Goal: Task Accomplishment & Management: Complete application form

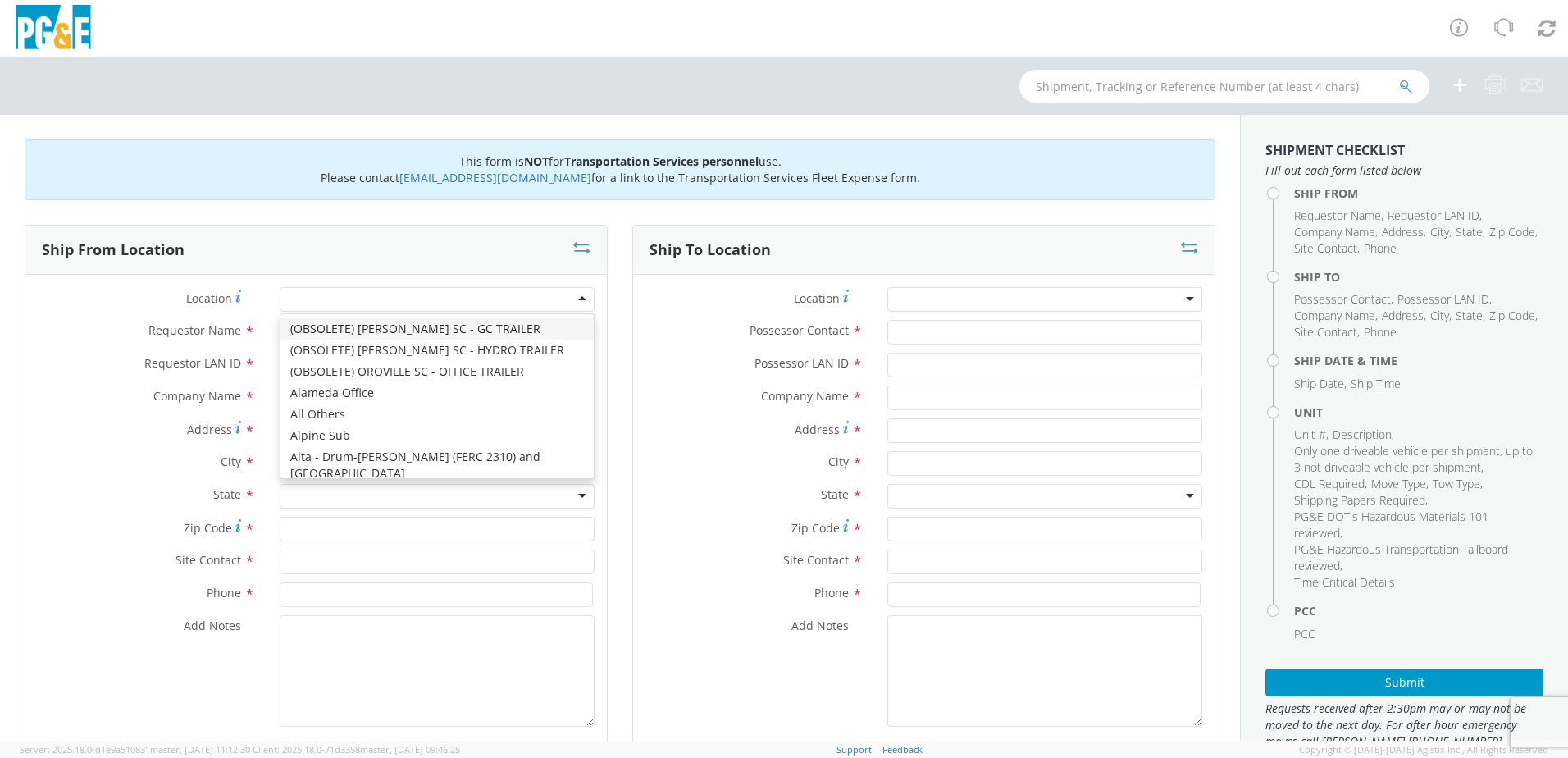
click at [322, 299] on div at bounding box center [437, 299] width 315 height 24
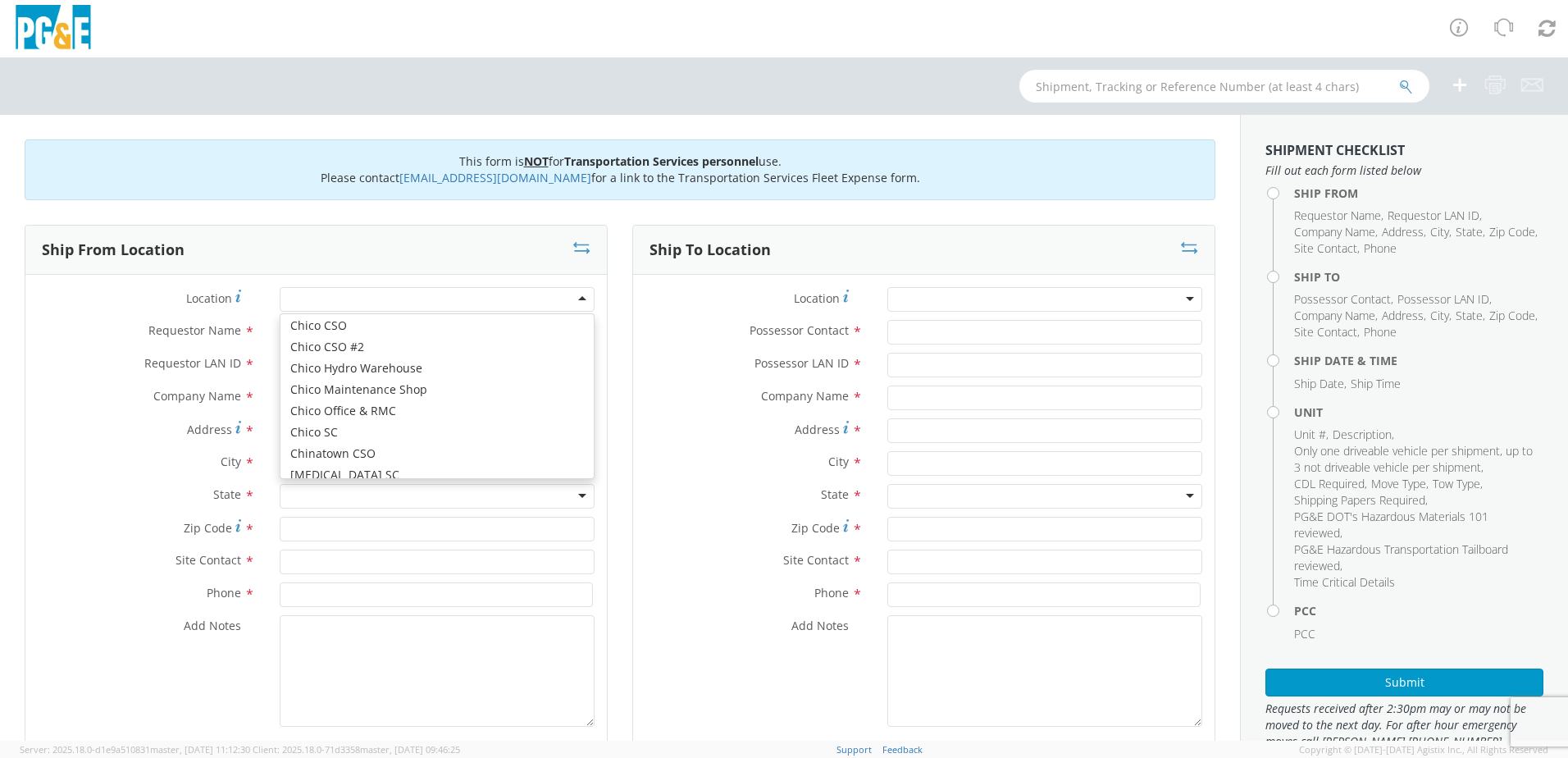
scroll to position [1230, 0]
type input "PG&E"
type input "[STREET_ADDRESS]"
type input "CHICO"
type input "95928"
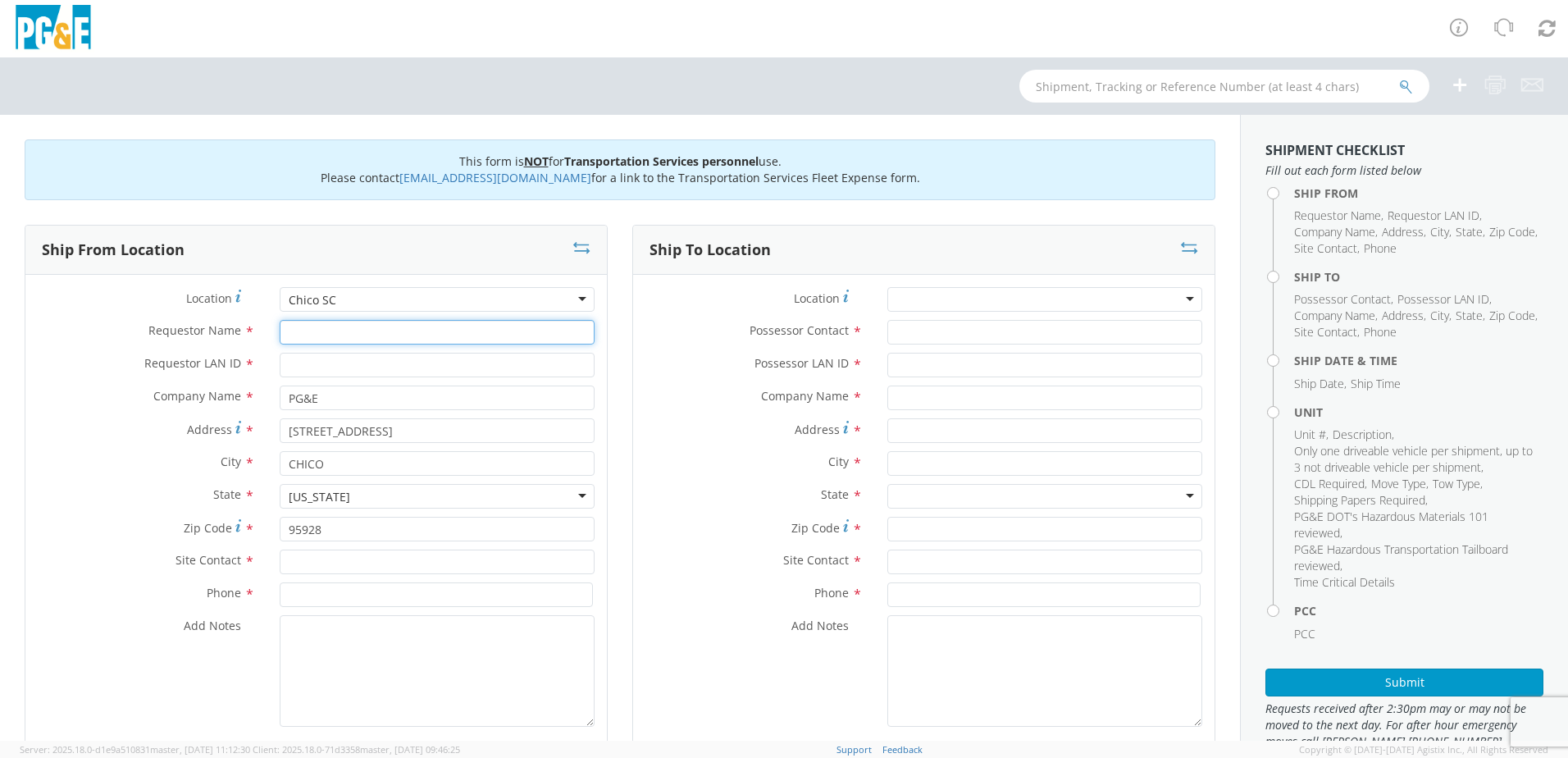
click at [331, 329] on input "Requestor Name *" at bounding box center [437, 332] width 315 height 24
type input "[PERSON_NAME]"
type input "LDF0"
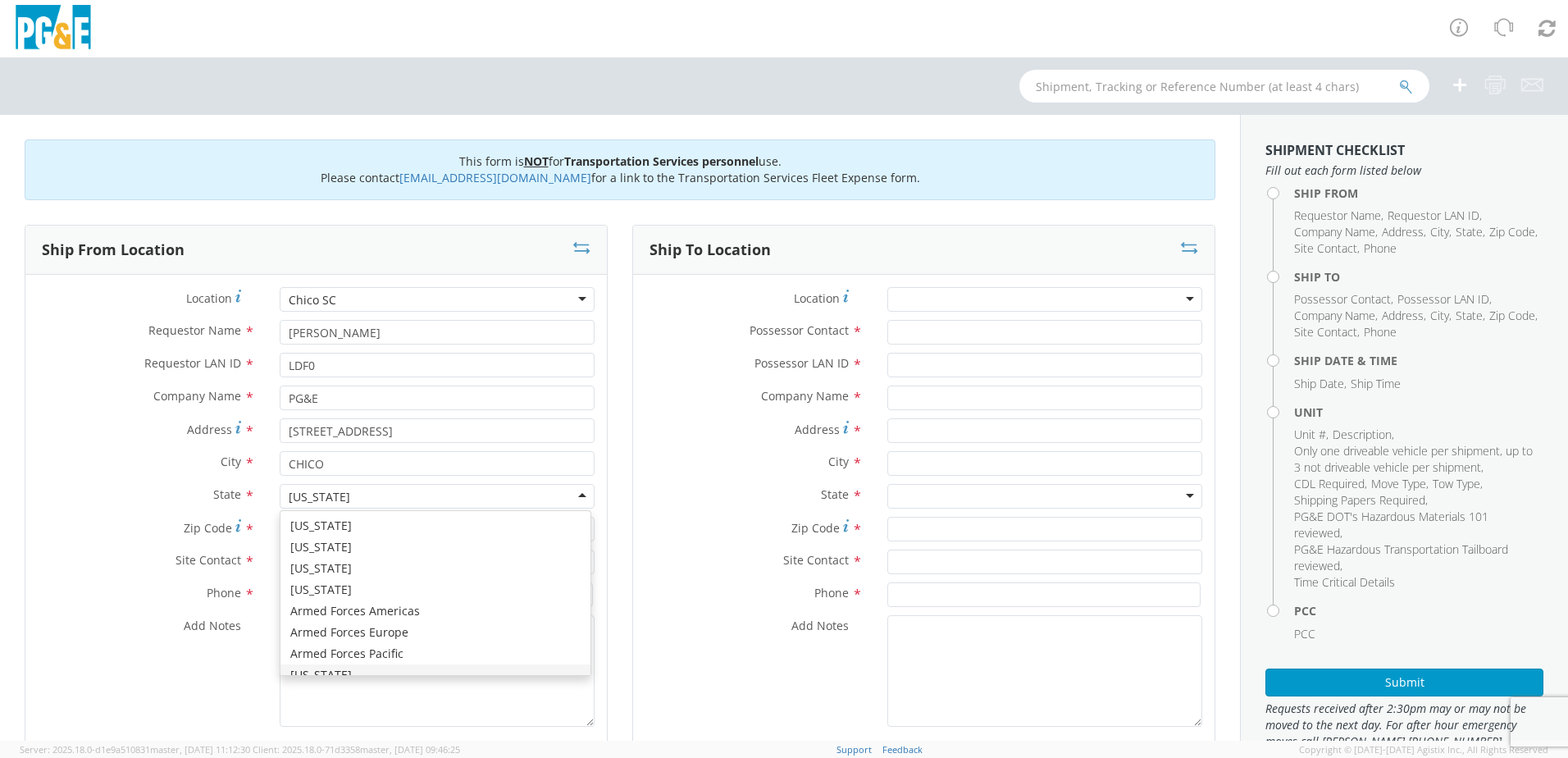
scroll to position [19, 0]
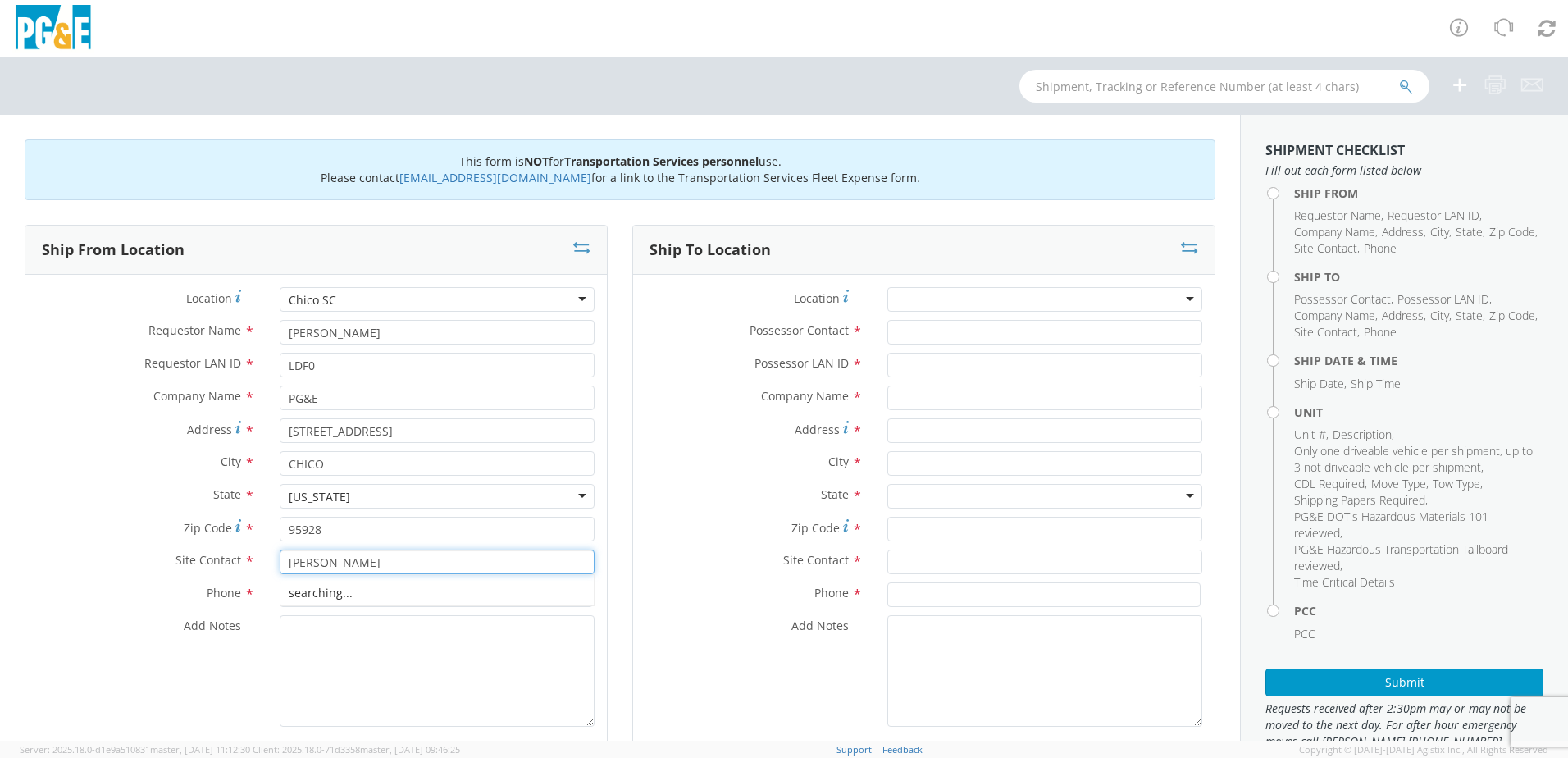
type input "[PERSON_NAME]"
type input "[PHONE_NUMBER]"
click at [286, 642] on textarea "Add Notes *" at bounding box center [437, 670] width 315 height 111
click at [280, 628] on textarea "Add Notes *" at bounding box center [437, 670] width 315 height 111
paste textarea "Notes: The truck has a clicker in it for getting into the gate at W [GEOGRAPHIC…"
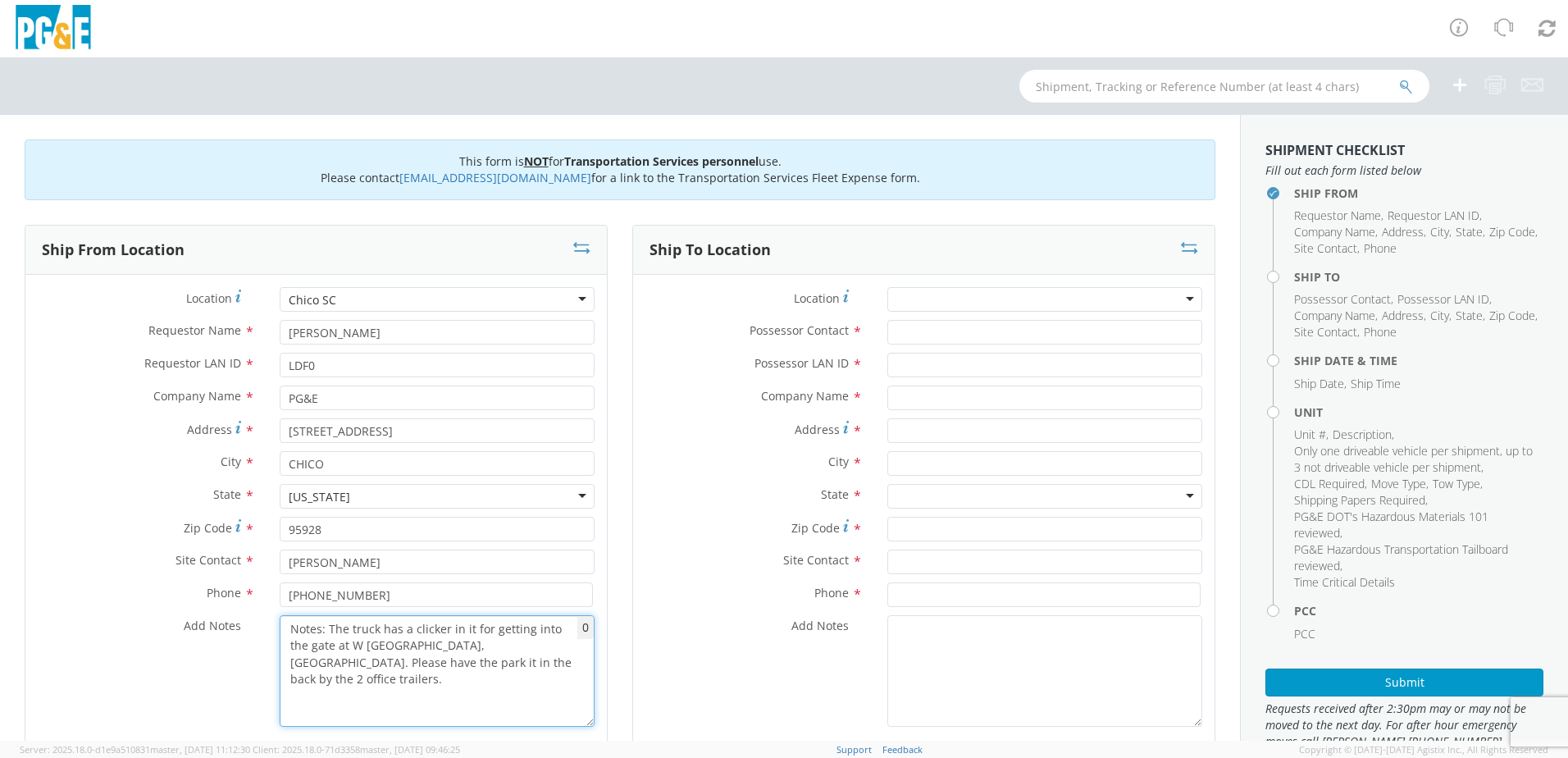
click at [528, 675] on textarea "Notes: The truck has a clicker in it for getting into the gate at W [GEOGRAPHIC…" at bounding box center [437, 670] width 315 height 111
type textarea "Notes: The truck has a clicker in it for getting into the gate at W [GEOGRAPHIC…"
click at [899, 300] on div at bounding box center [1045, 299] width 315 height 24
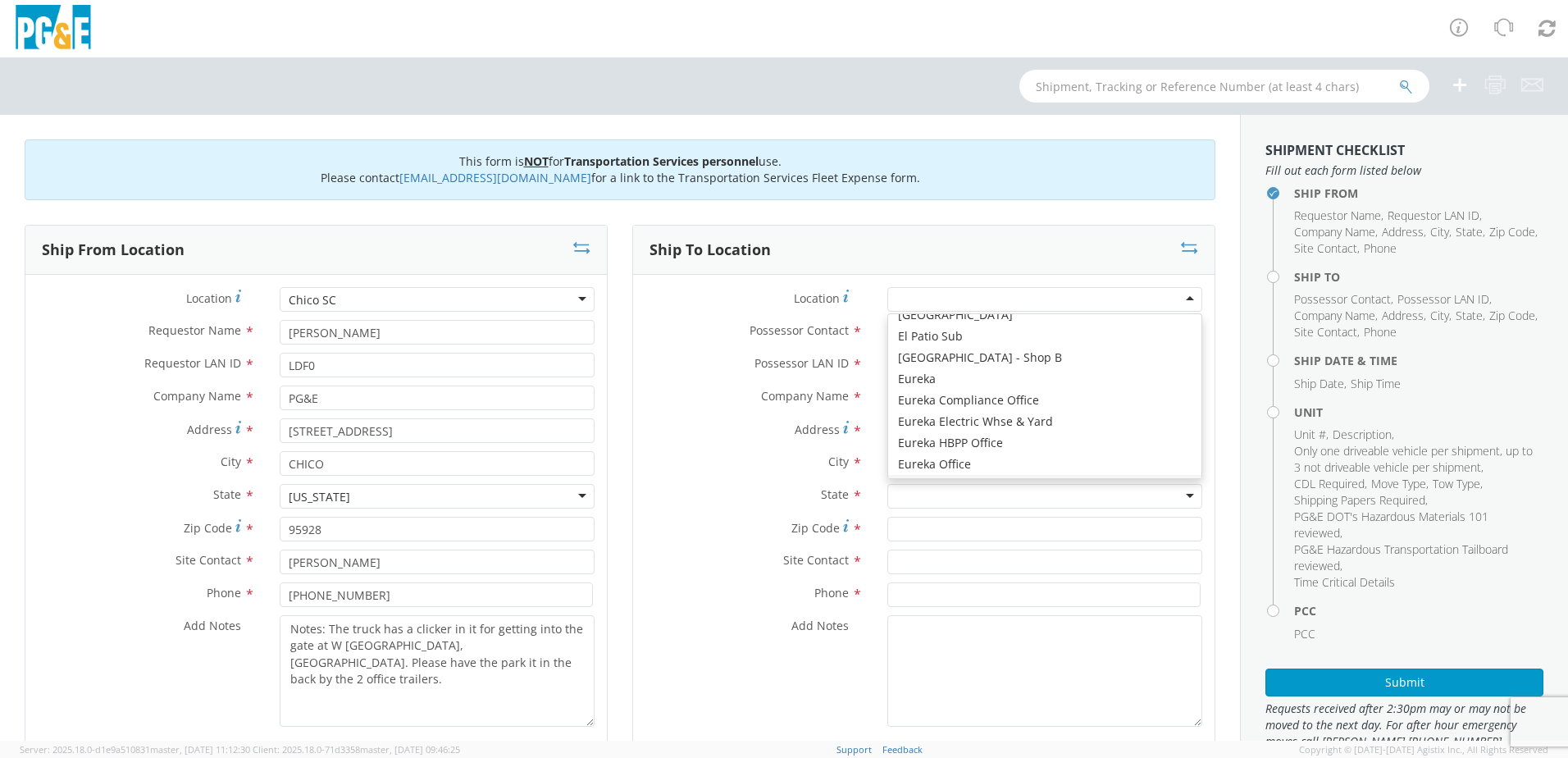
scroll to position [2378, 0]
type input "PG&E"
type input "[STREET_ADDRESS]"
type input "Eureka"
type input "95501"
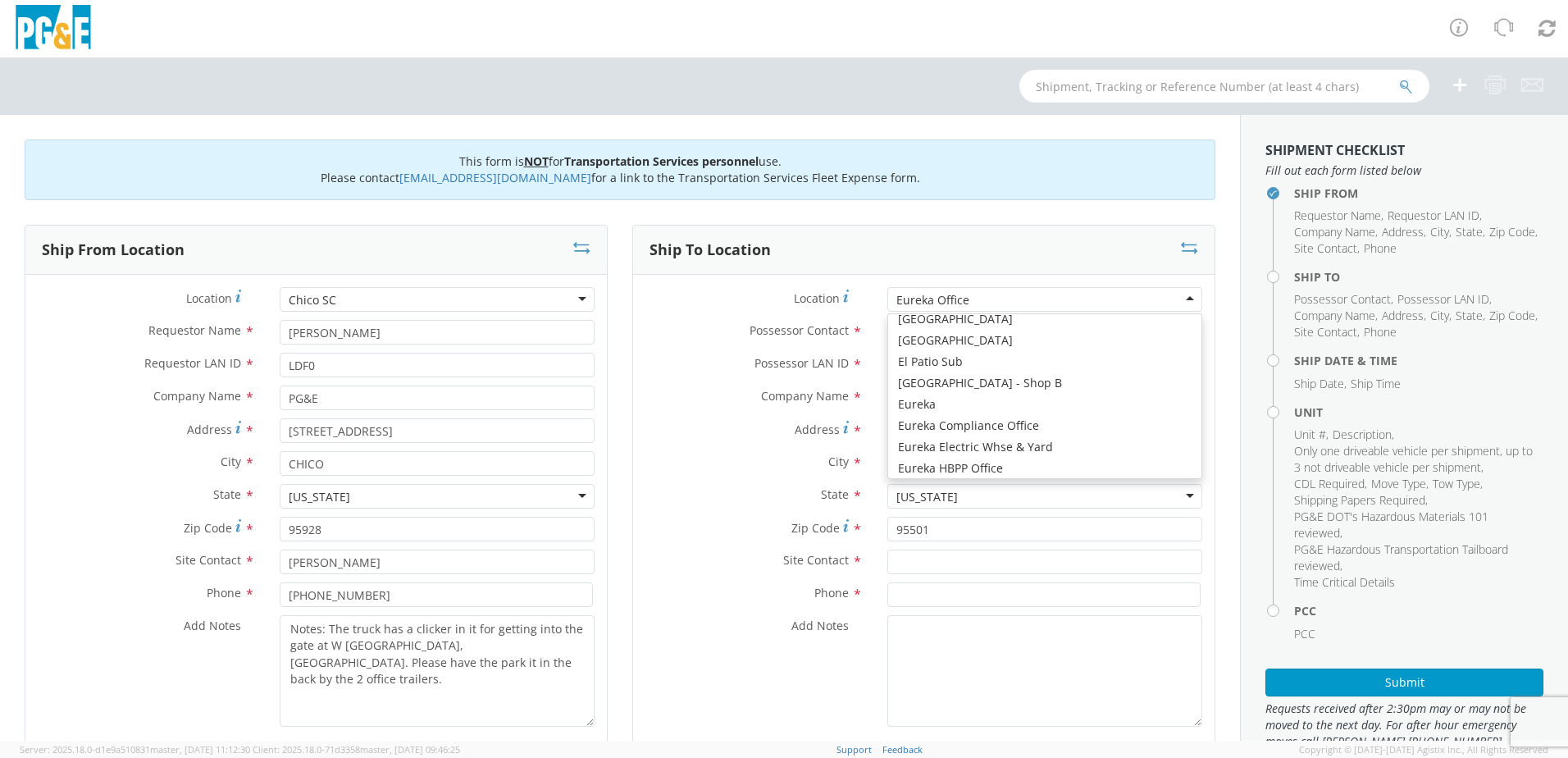
click at [973, 290] on div "Eureka Office" at bounding box center [1045, 299] width 315 height 24
type input "[STREET_ADDRESS]"
type input "EUREKA"
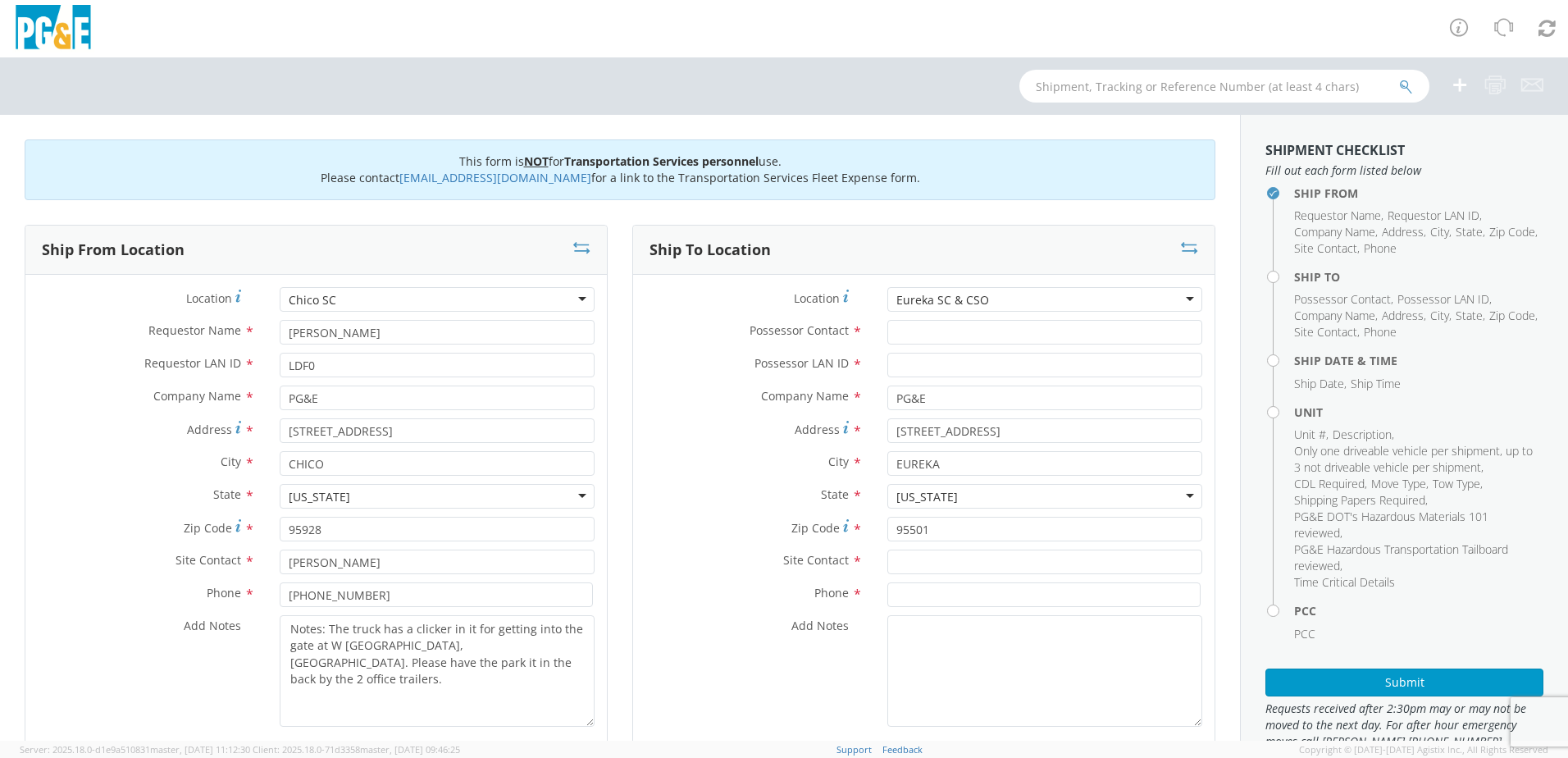
click at [1045, 299] on div "Eureka SC & CSO" at bounding box center [1045, 299] width 315 height 24
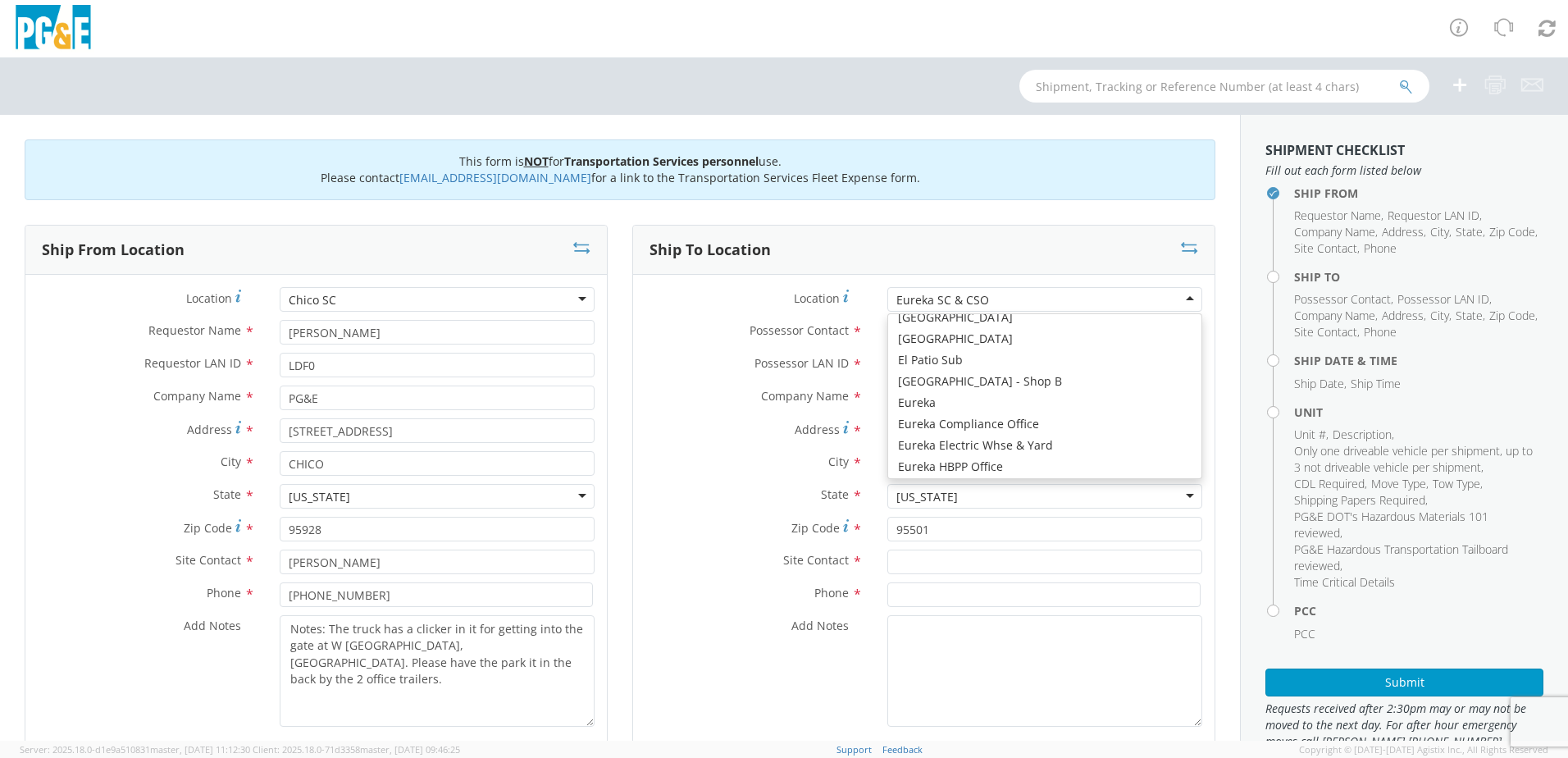
scroll to position [2378, 0]
type input "4919 N 101"
type input "Eureka"
type input "95503"
click at [1070, 293] on div "Eureka" at bounding box center [1045, 299] width 315 height 24
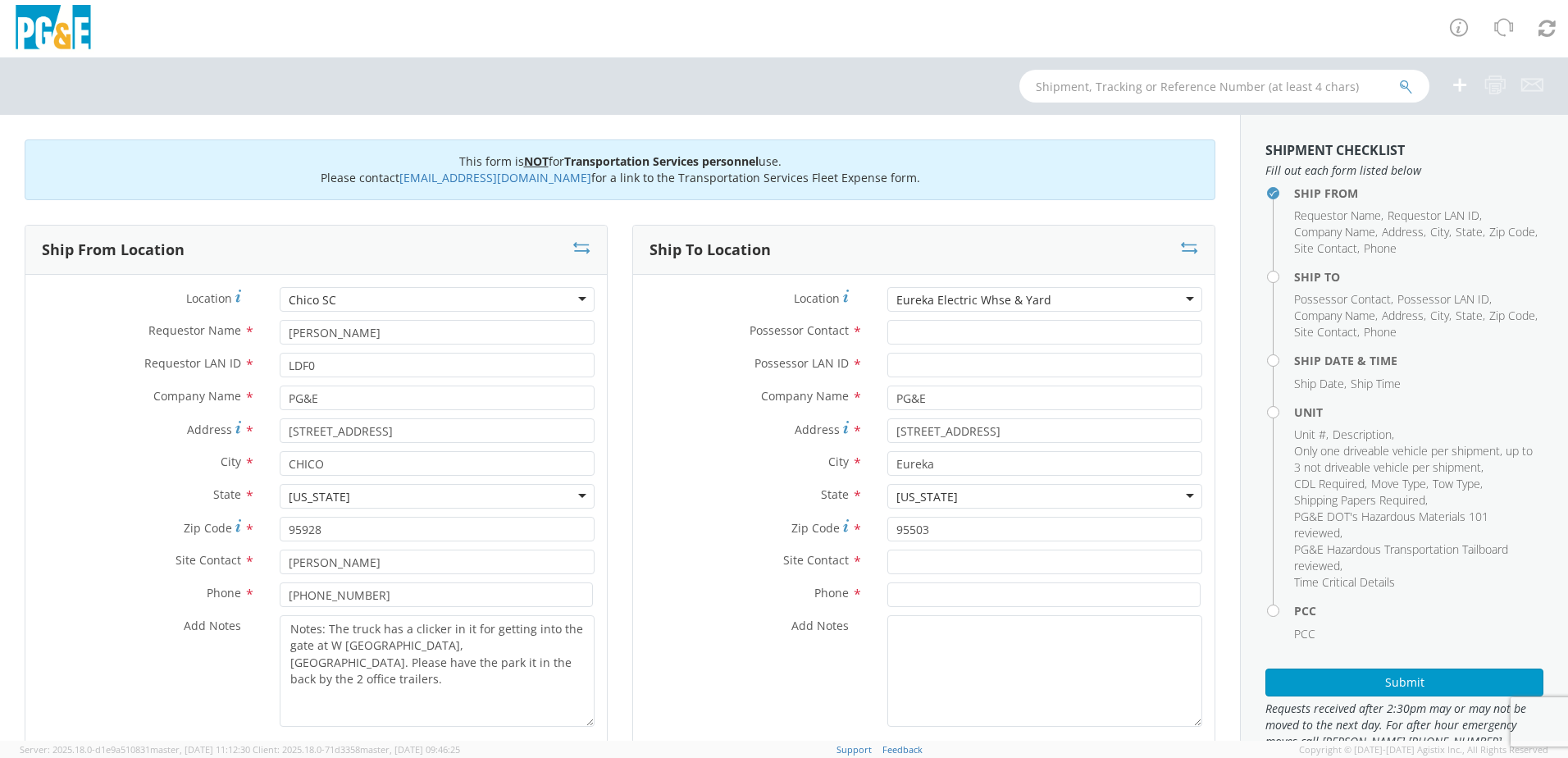
click at [1000, 291] on div "Eureka Electric Whse & Yard" at bounding box center [1045, 299] width 315 height 24
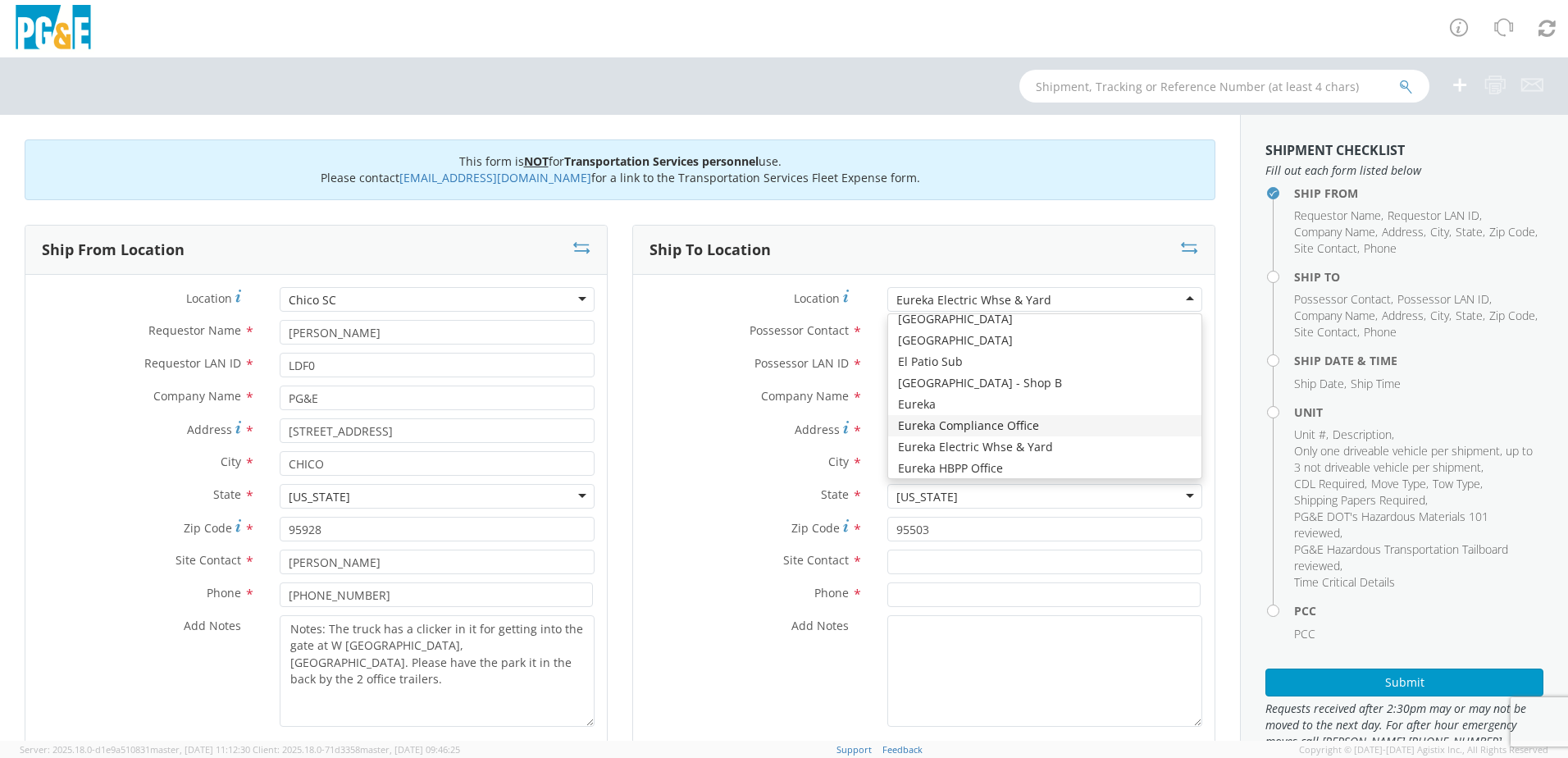
type input "2905 [PERSON_NAME]"
type input "95501"
click at [1005, 289] on div "Eureka Compliance Office" at bounding box center [1045, 299] width 315 height 24
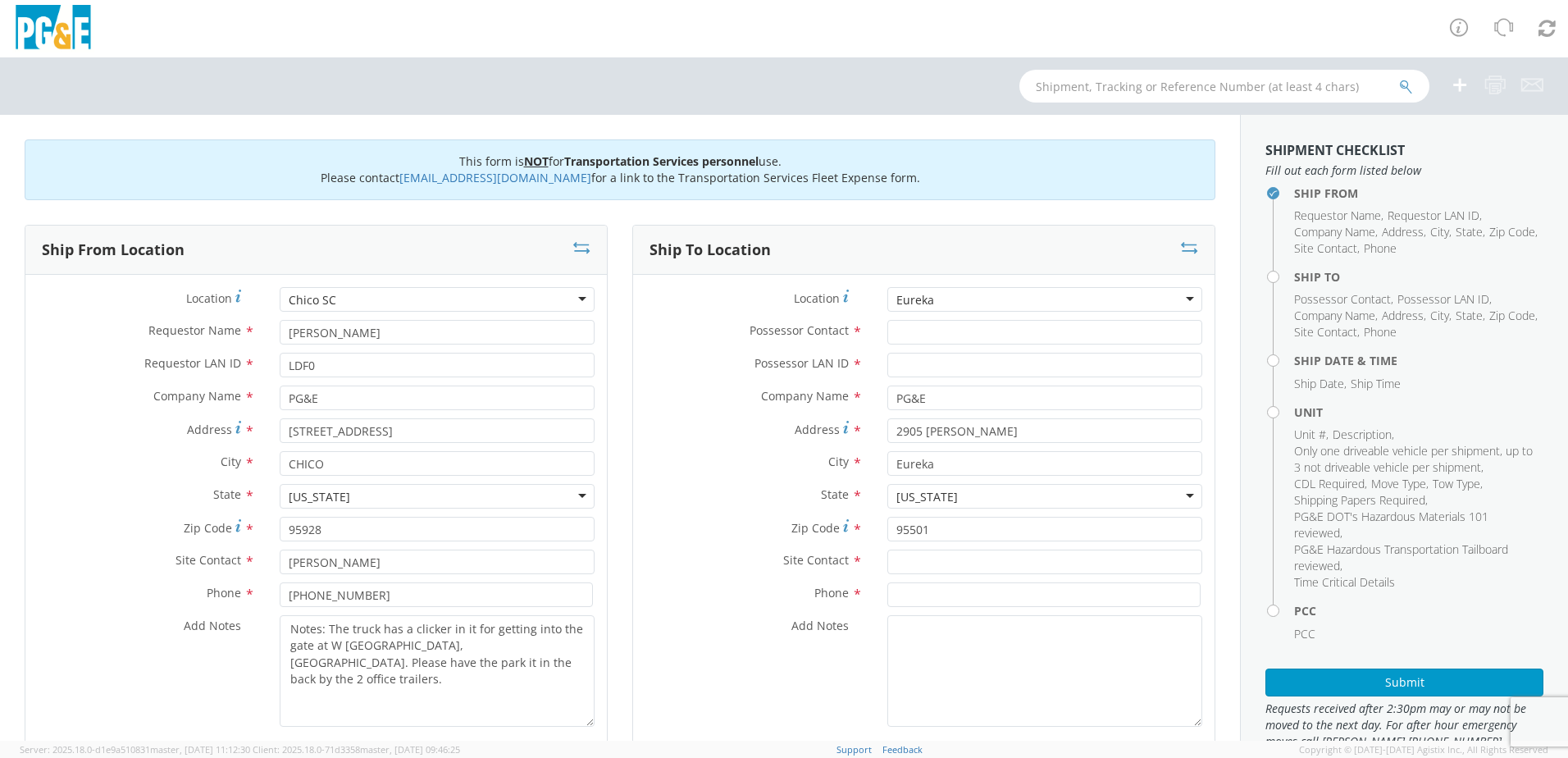
type input "4919 N 101"
type input "95503"
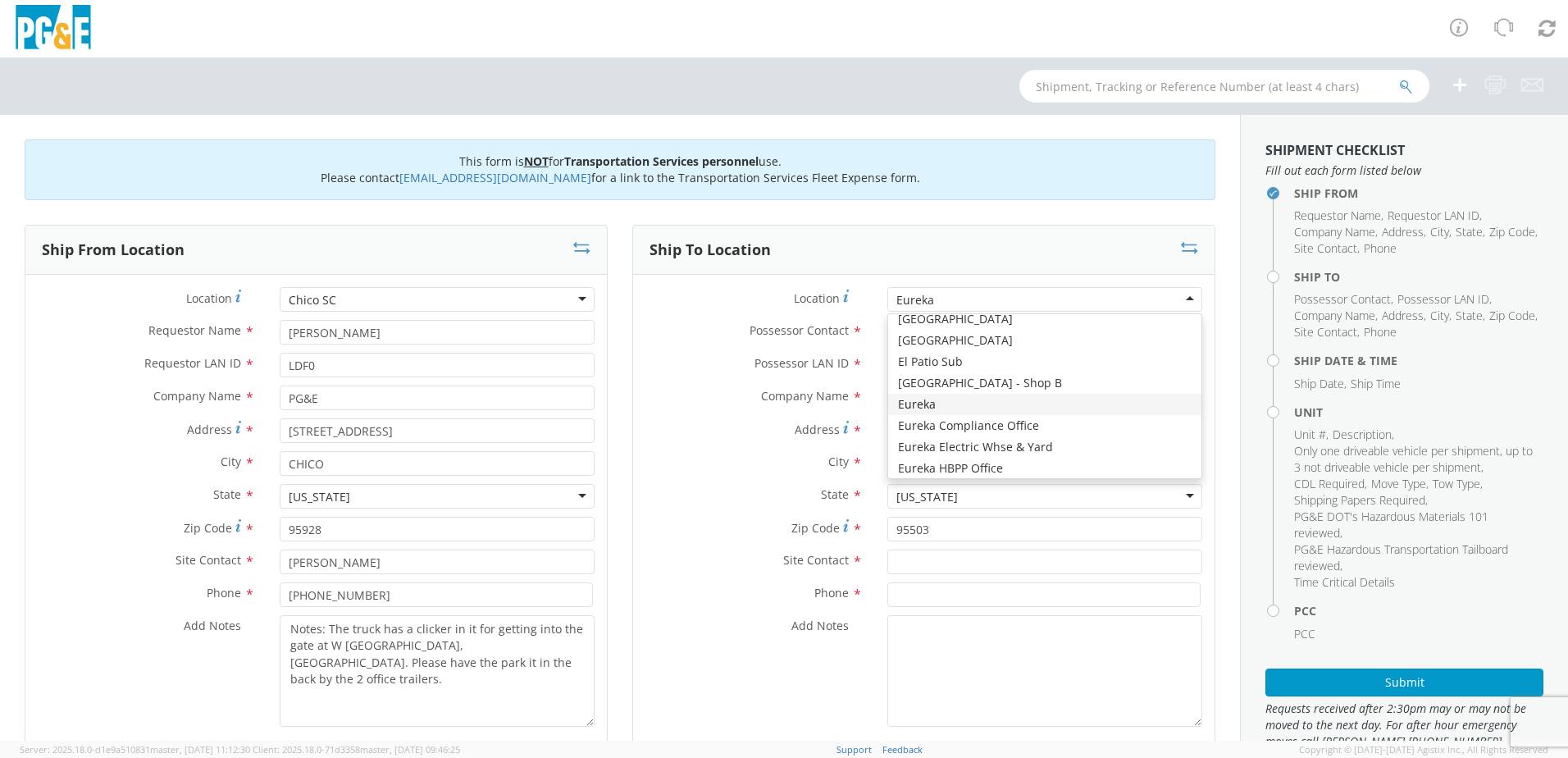
click at [995, 293] on div "Eureka" at bounding box center [1045, 299] width 315 height 24
type input "[STREET_ADDRESS][PERSON_NAME][PERSON_NAME]"
type input "95501"
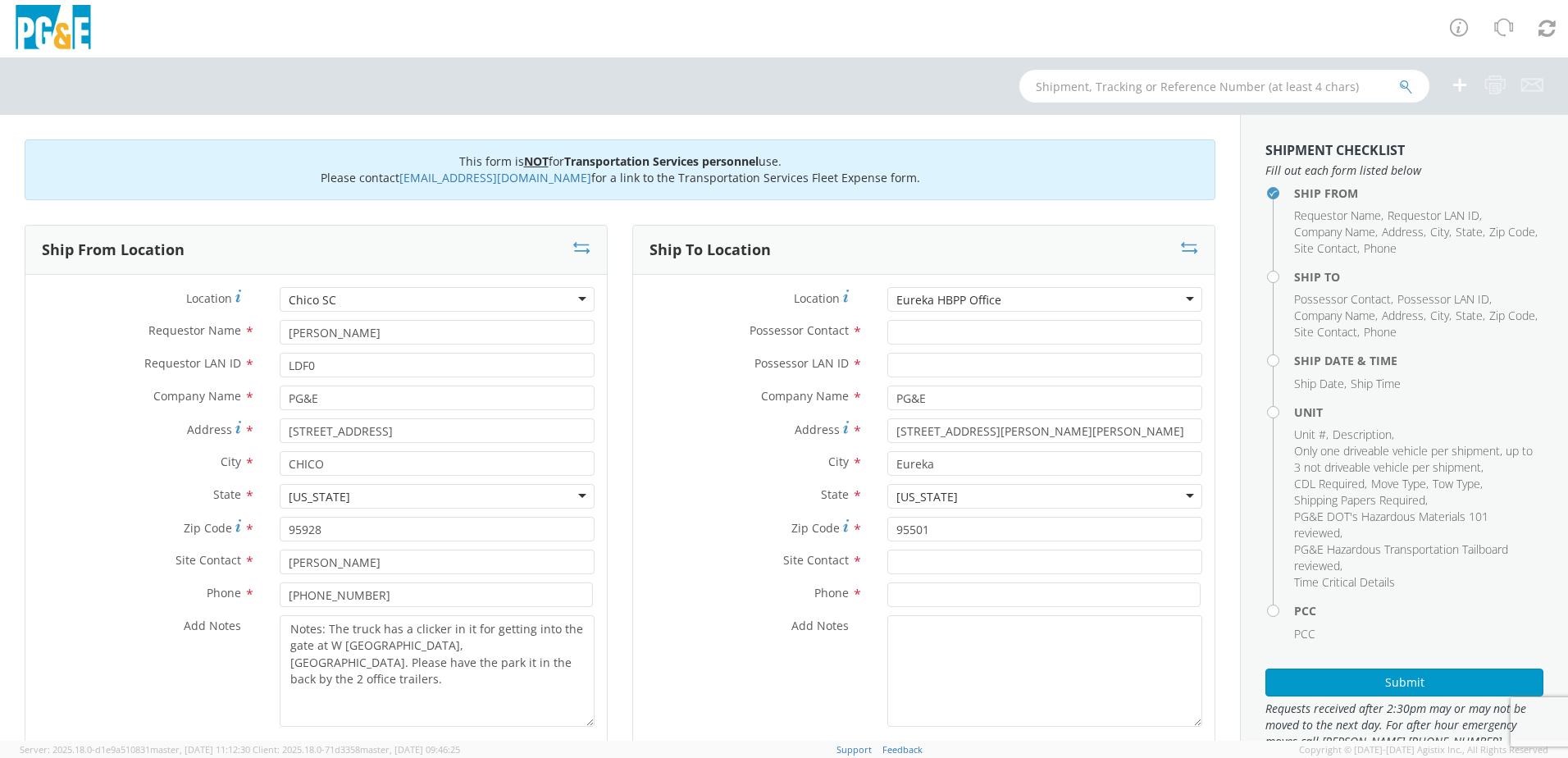
click at [998, 290] on div "Eureka HBPP Office" at bounding box center [1045, 299] width 315 height 24
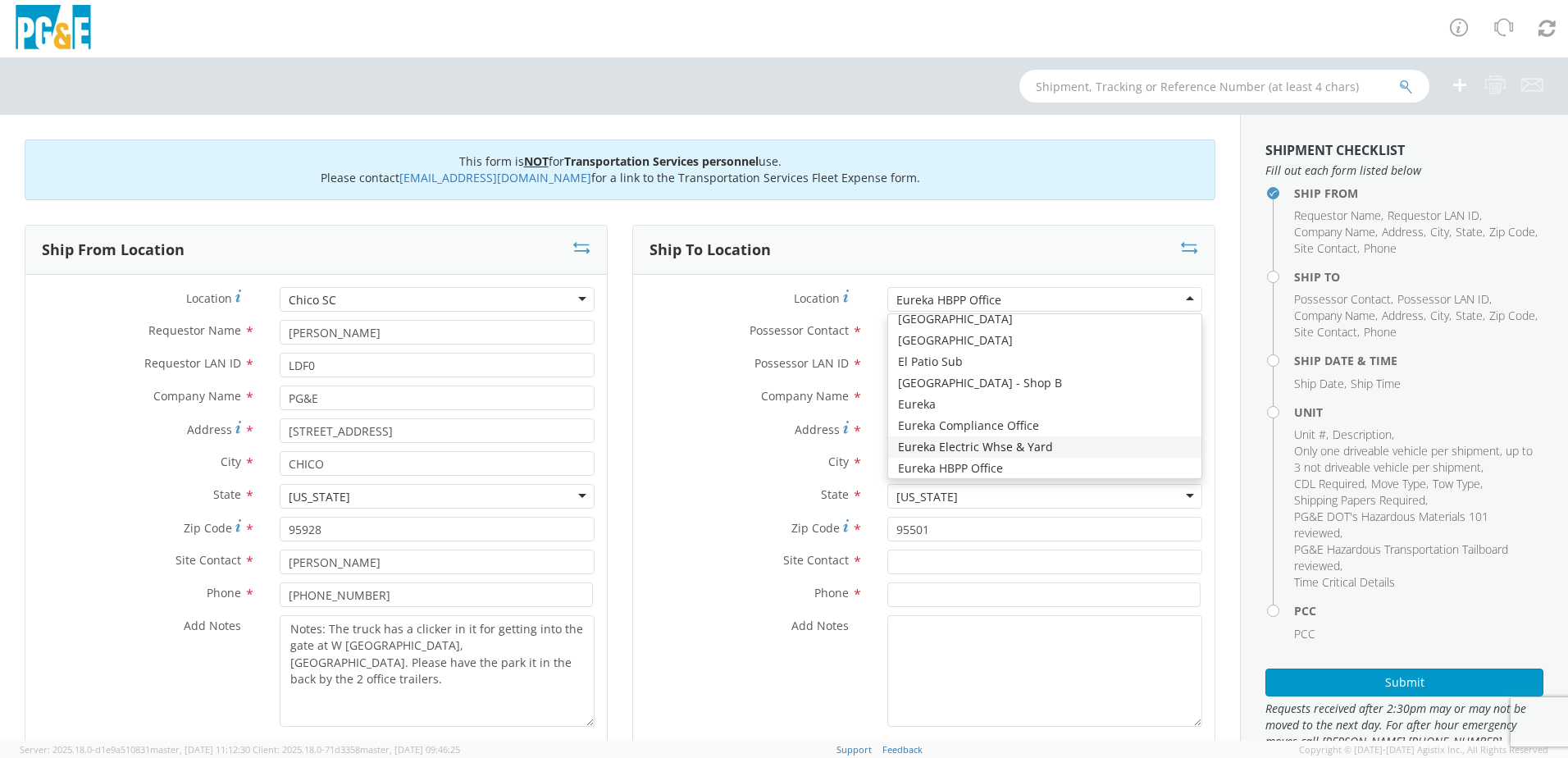
type input "[STREET_ADDRESS]"
type input "95503"
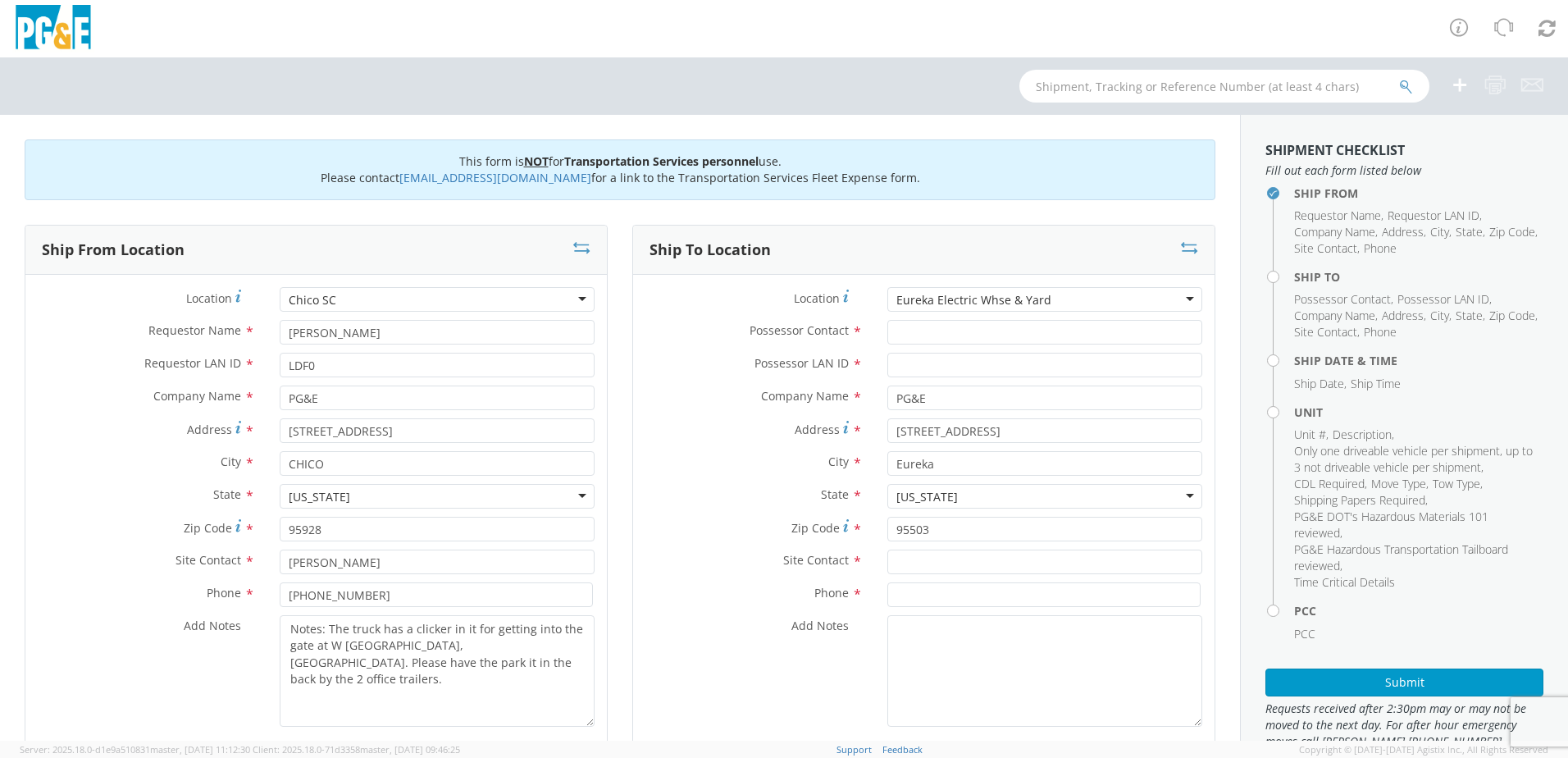
click at [1042, 295] on div "Eureka Electric Whse & Yard" at bounding box center [1045, 299] width 315 height 24
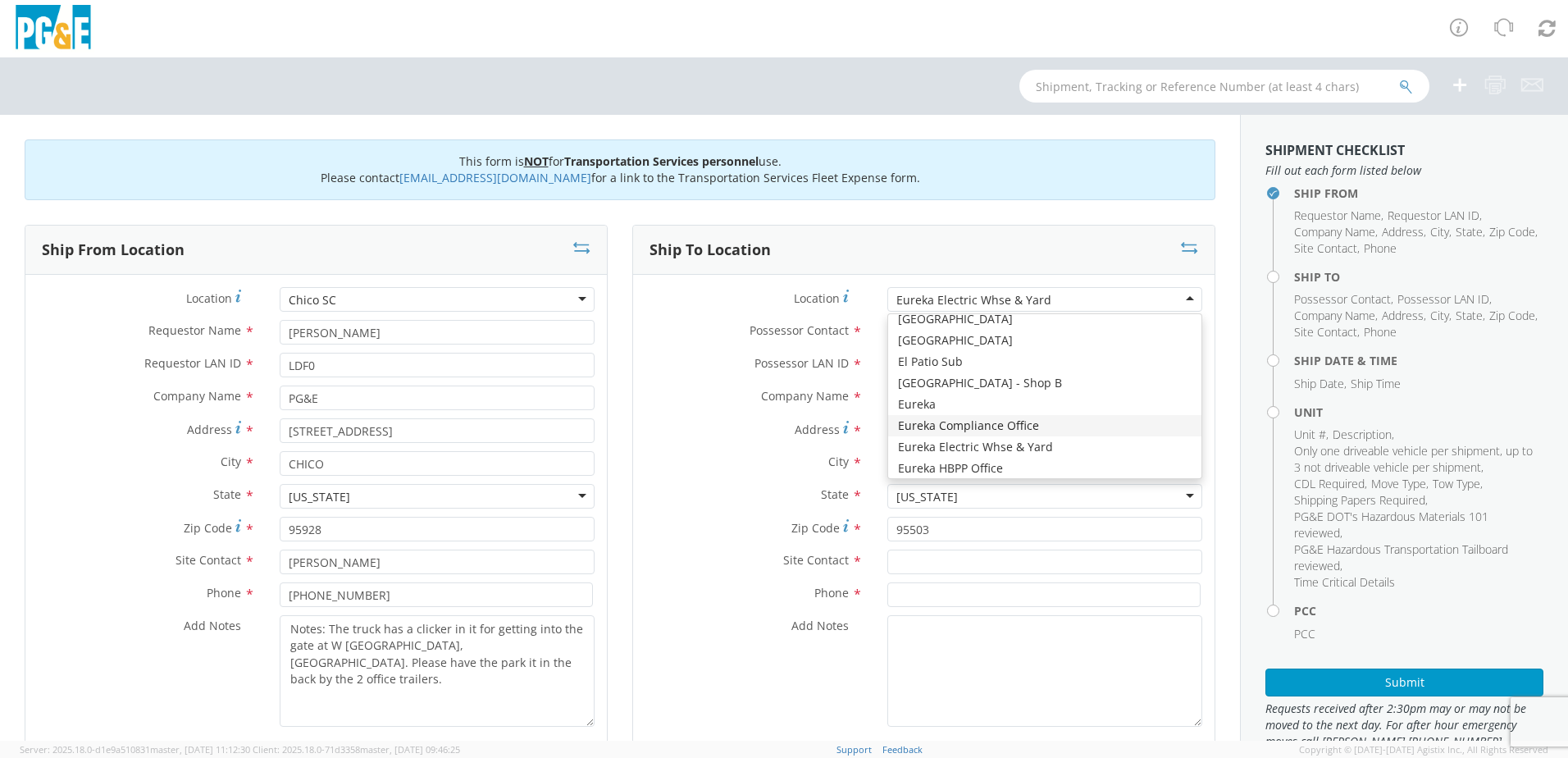
type input "2905 [PERSON_NAME]"
type input "95501"
click at [1033, 294] on div "Eureka Compliance Office" at bounding box center [1045, 299] width 315 height 24
type input "[STREET_ADDRESS]"
type input "EUREKA"
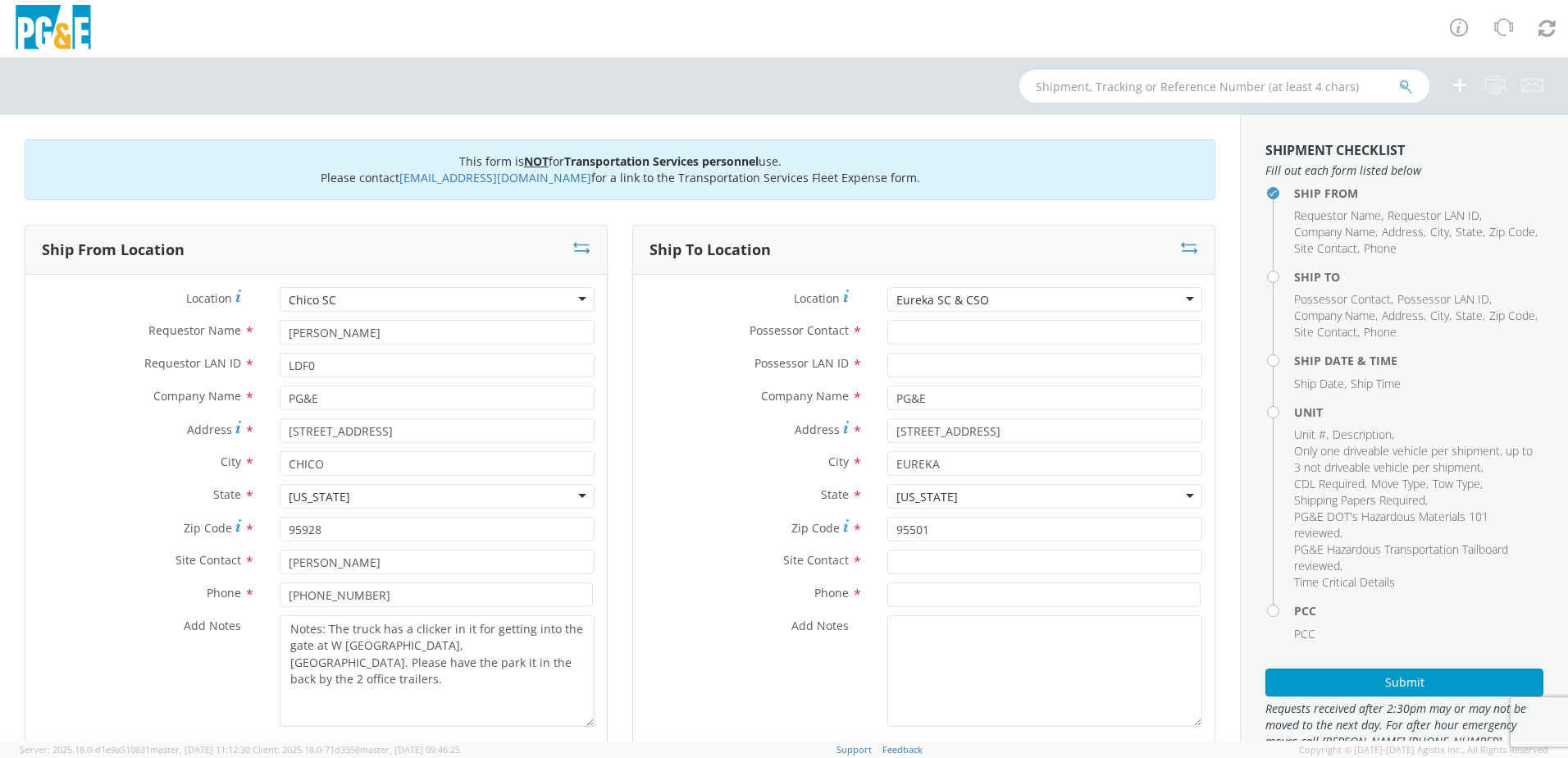
scroll to position [0, 0]
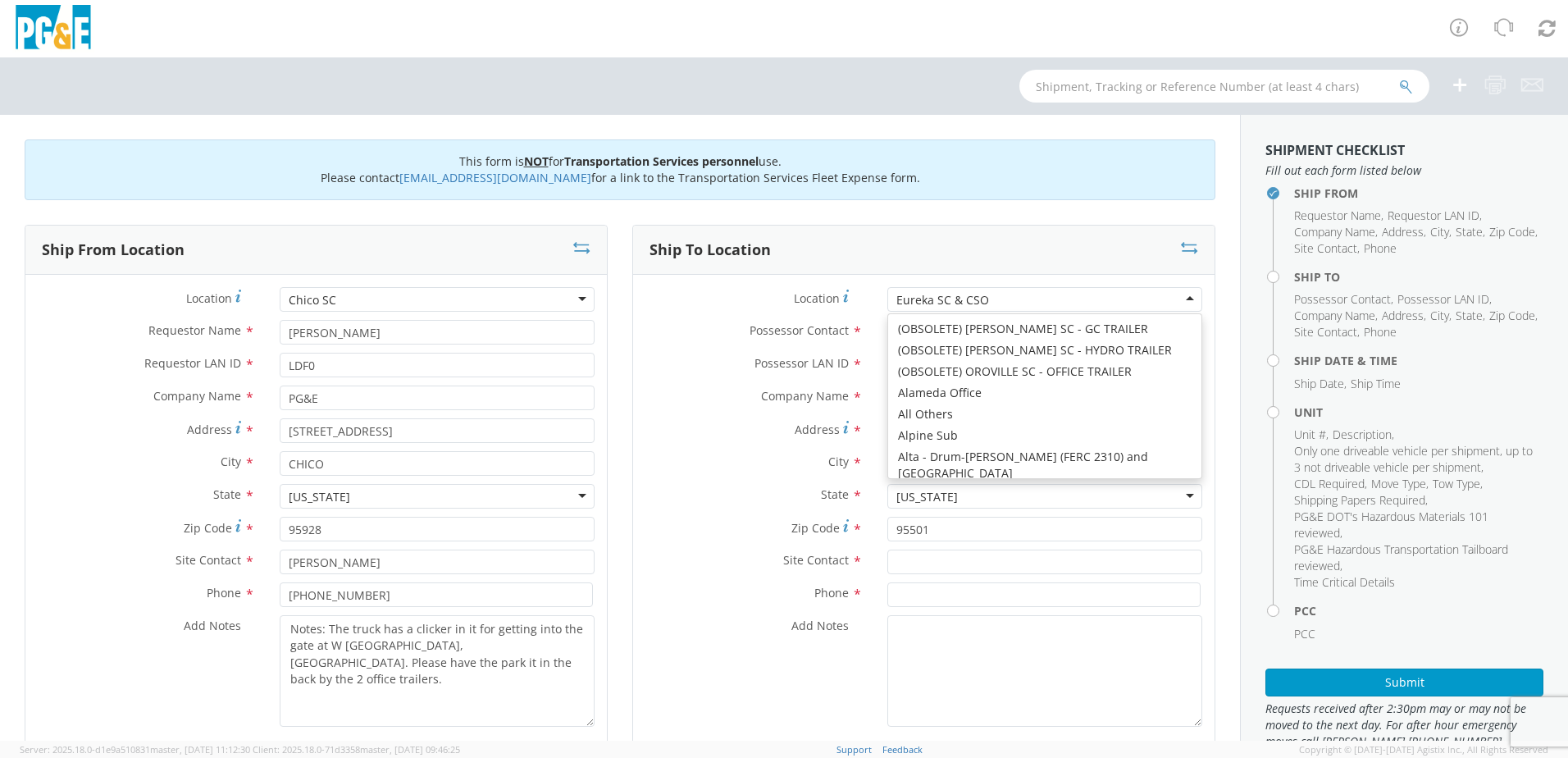
click at [995, 291] on div "Eureka SC & CSO" at bounding box center [1045, 299] width 315 height 24
type input "[STREET_ADDRESS]"
type input "Eureka"
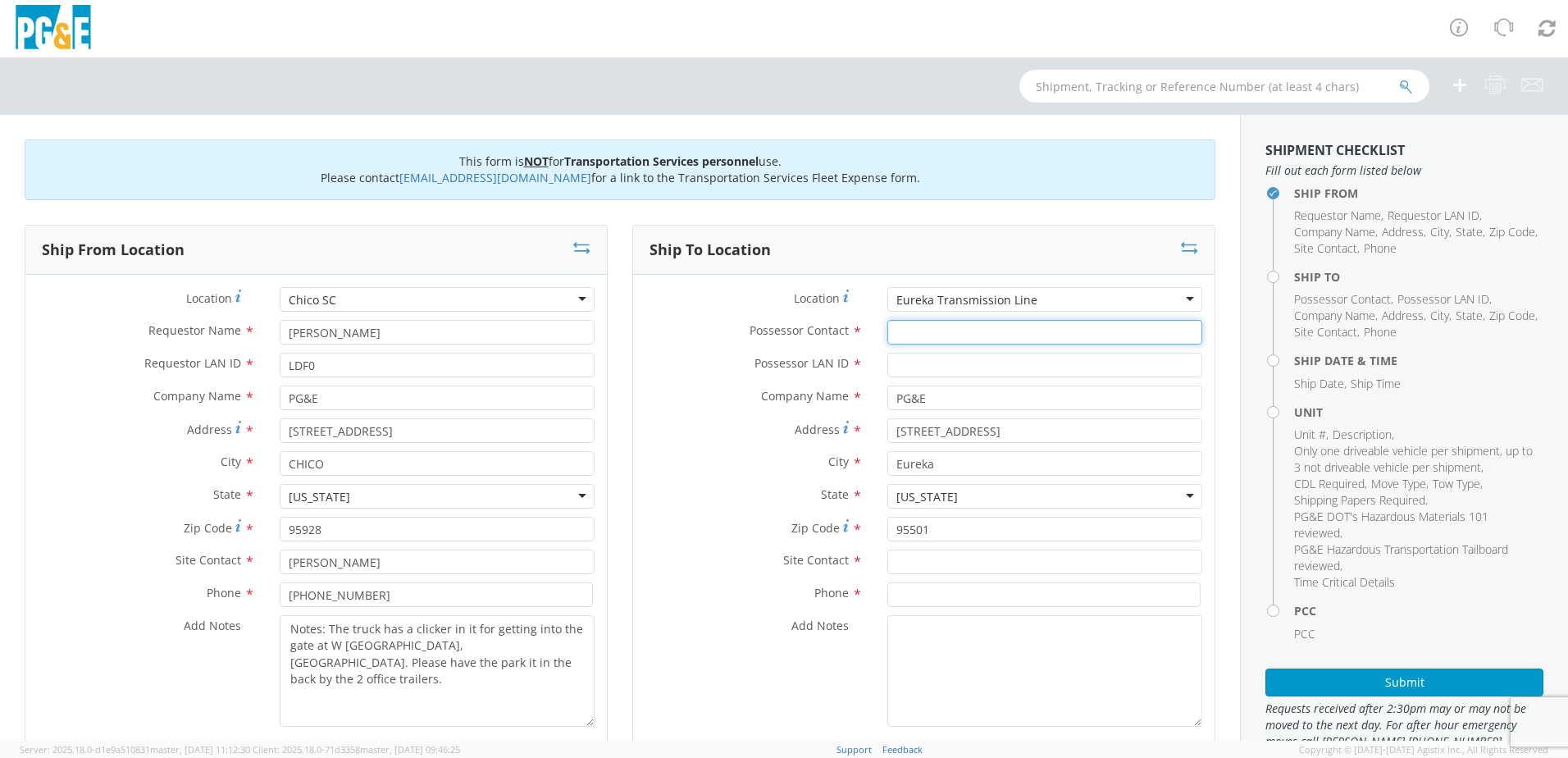
click at [898, 330] on input "Possessor Contact *" at bounding box center [1045, 332] width 315 height 24
type input "[PERSON_NAME]"
click at [906, 372] on input "Possessor LAN ID *" at bounding box center [1045, 365] width 315 height 24
type input "G2WN"
click at [923, 567] on input "text" at bounding box center [1045, 562] width 315 height 24
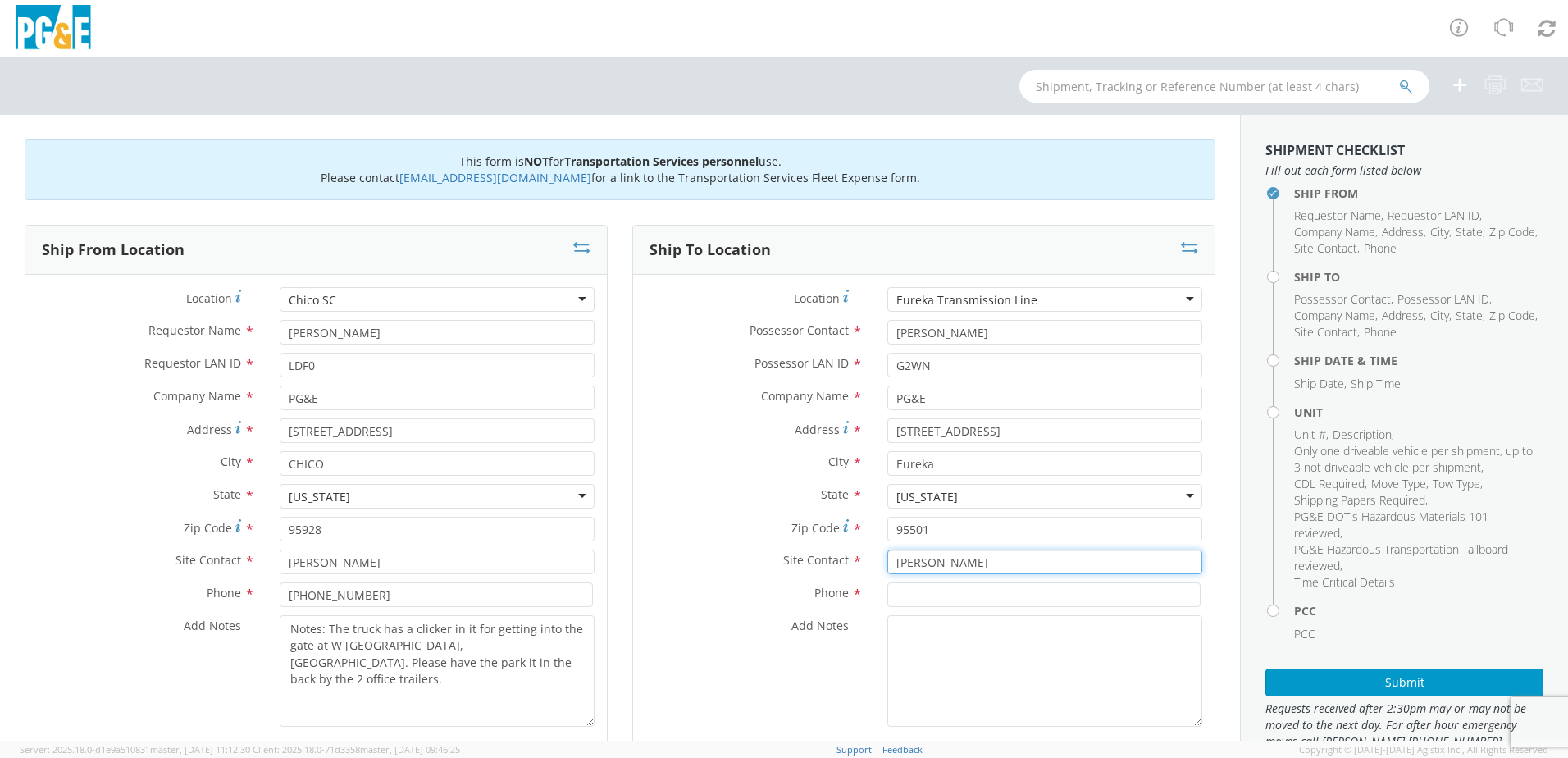
type input "[PERSON_NAME]"
click at [919, 587] on input at bounding box center [1044, 595] width 313 height 24
click at [913, 604] on input at bounding box center [1044, 595] width 313 height 24
type input "[PHONE_NUMBER]"
click at [676, 561] on label "Site Contact *" at bounding box center [754, 560] width 242 height 22
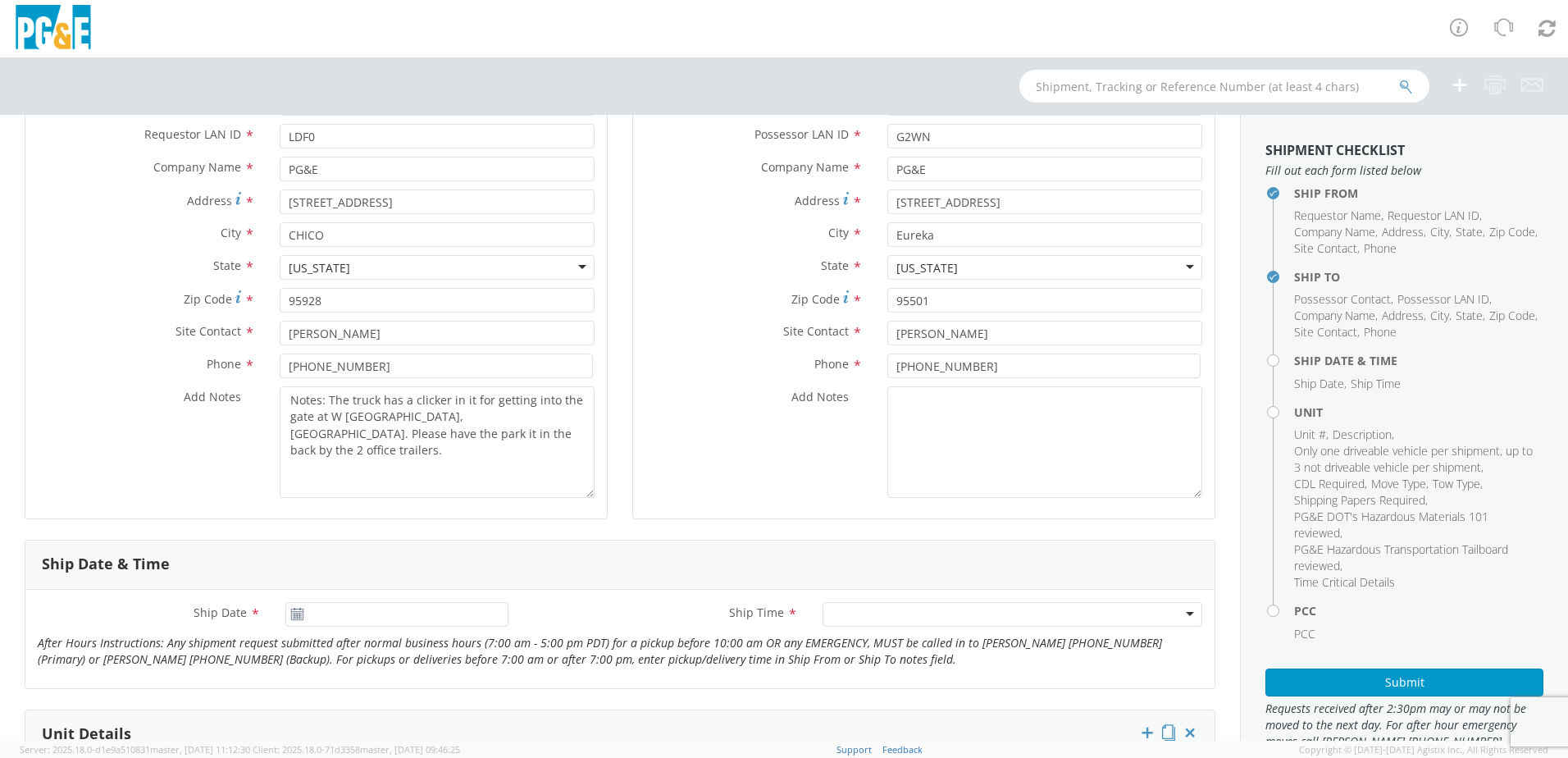
scroll to position [246, 0]
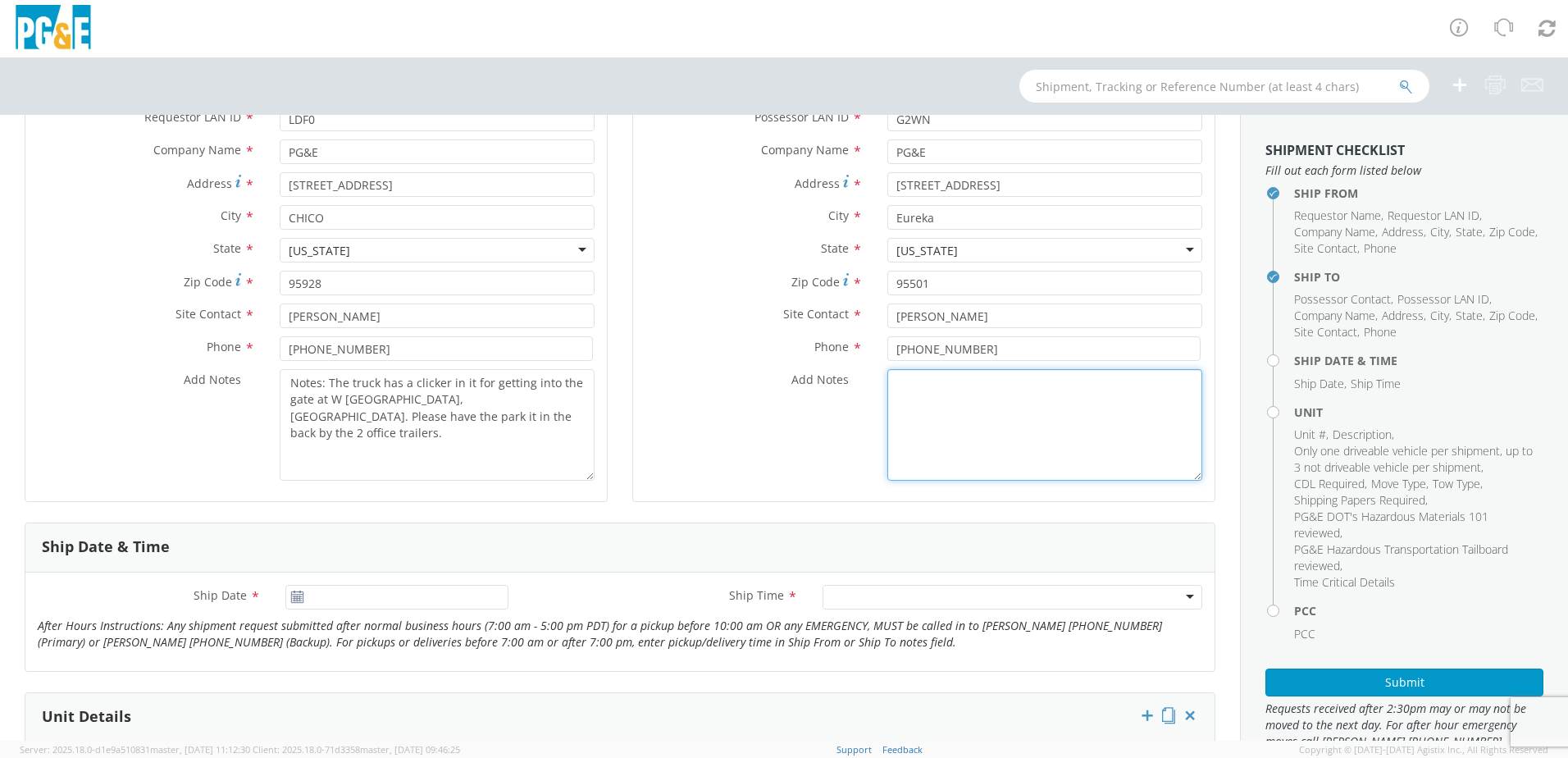
click at [891, 381] on textarea "Add Notes *" at bounding box center [1045, 424] width 315 height 111
paste textarea "Notes: The truck has a clicker in it for getting into the gate at W [GEOGRAPHIC…"
type textarea "Notes: The truck has a clicker in it for getting into the gate at W [GEOGRAPHIC…"
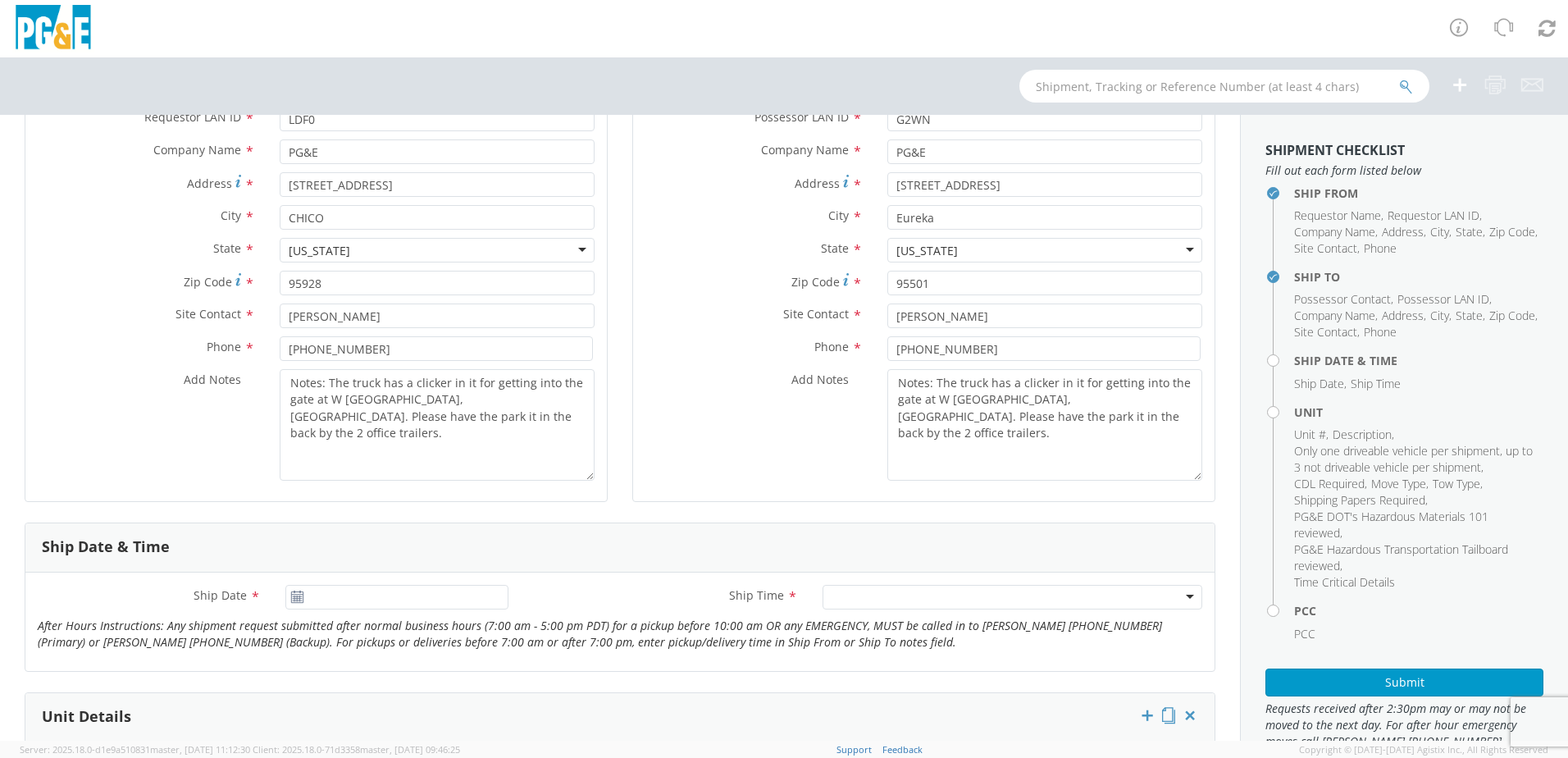
click at [801, 482] on div "Add Notes * Notes: The truck has a clicker in it for getting into the gate at W…" at bounding box center [923, 429] width 581 height 120
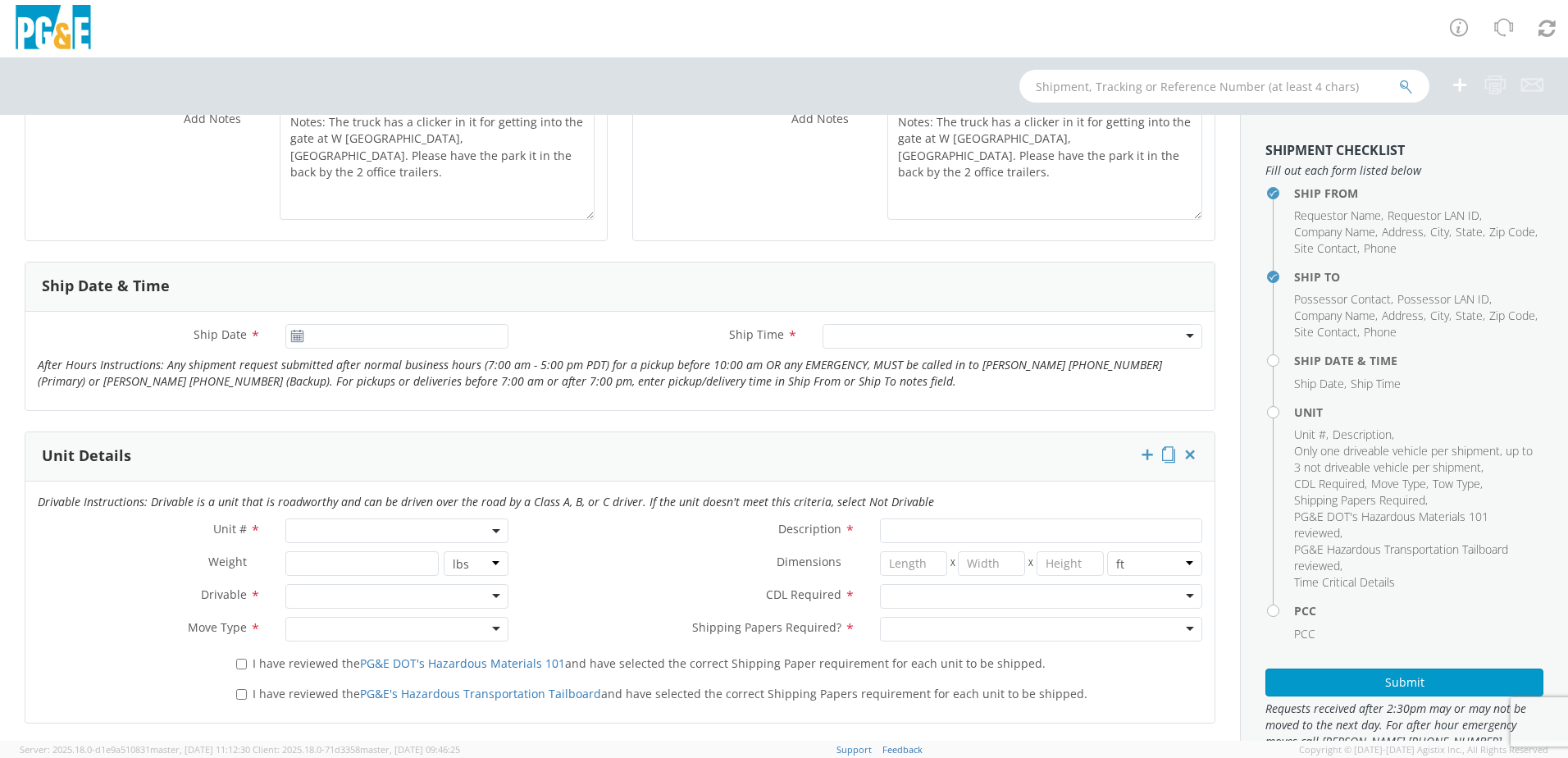
scroll to position [574, 0]
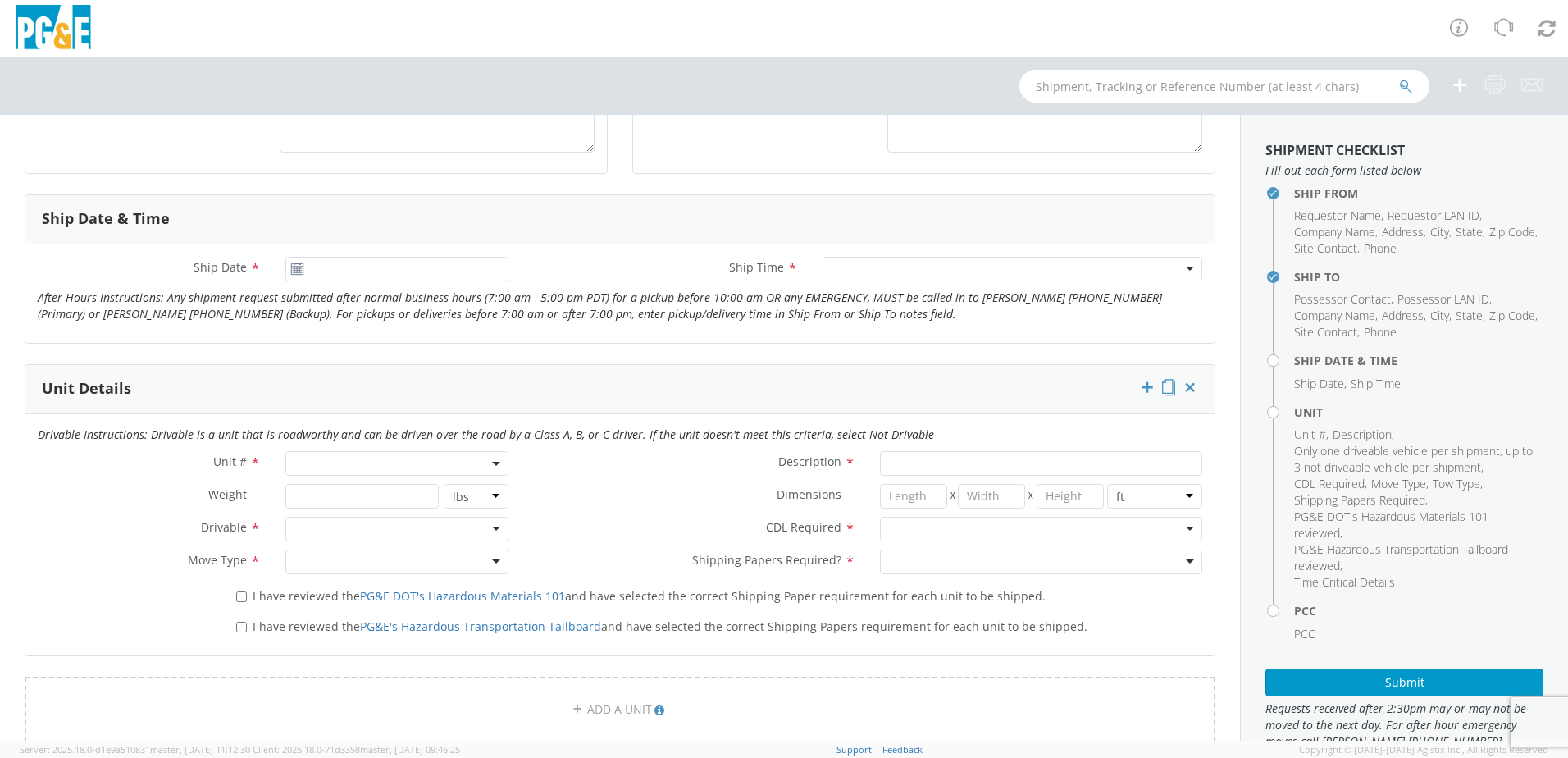
click at [293, 269] on use at bounding box center [296, 268] width 11 height 11
click at [296, 267] on icon at bounding box center [297, 269] width 14 height 13
click at [348, 258] on input "[DATE]" at bounding box center [396, 269] width 223 height 24
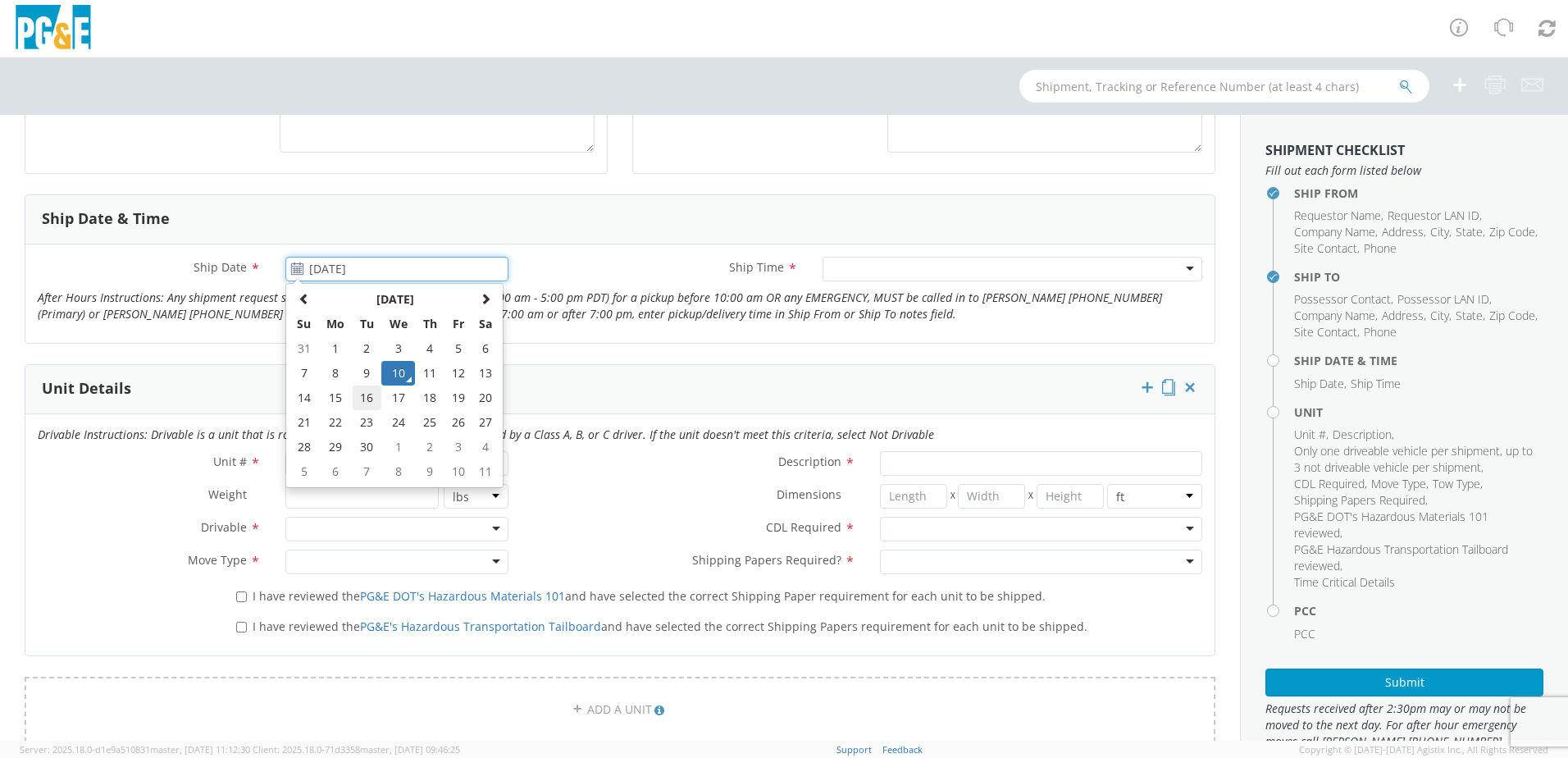
click at [364, 397] on td "16" at bounding box center [367, 397] width 29 height 24
type input "[DATE]"
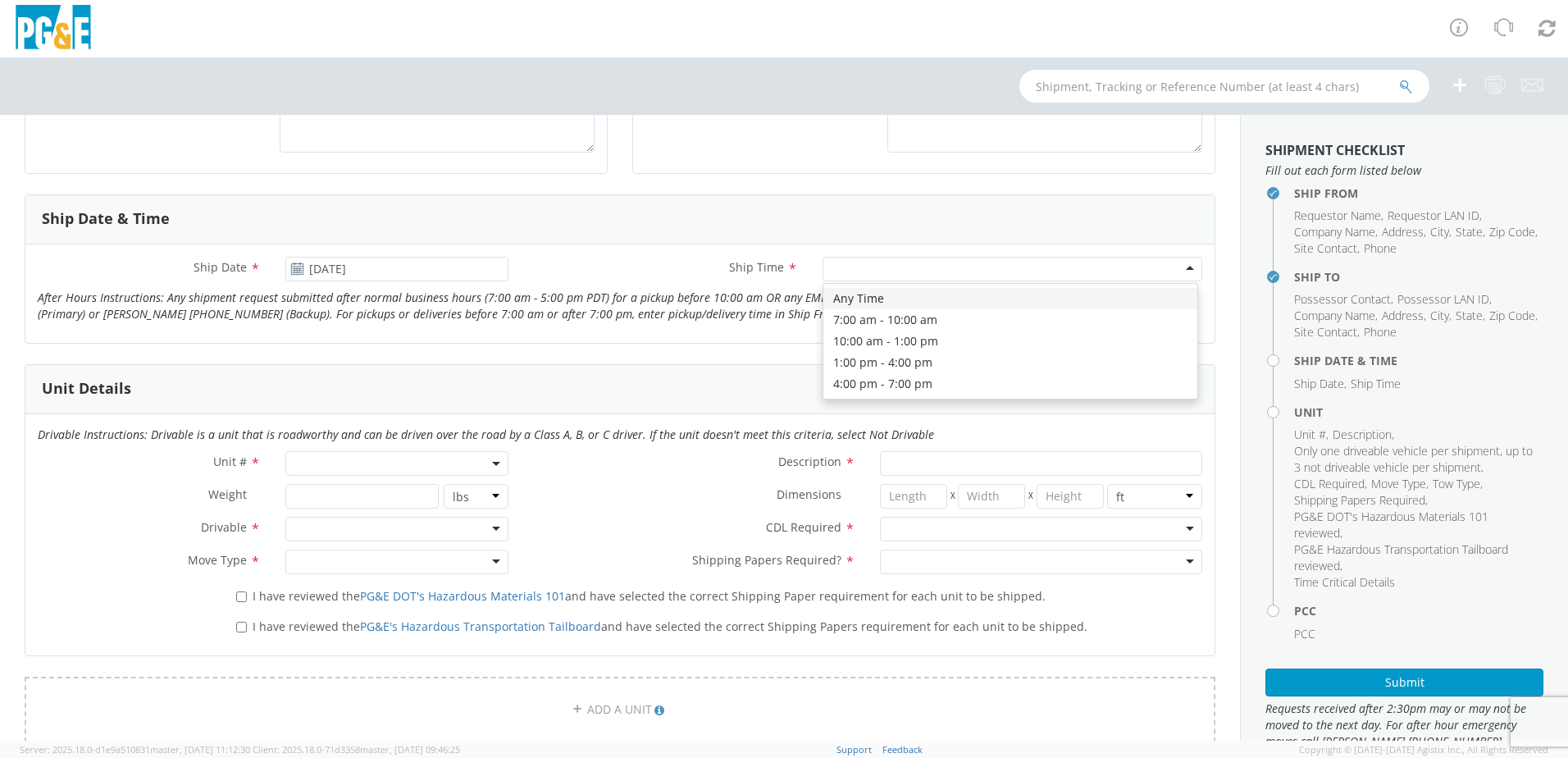
click at [868, 263] on div at bounding box center [1012, 269] width 380 height 24
click at [1178, 266] on div "7:00 am - 10:00 am" at bounding box center [1012, 269] width 380 height 24
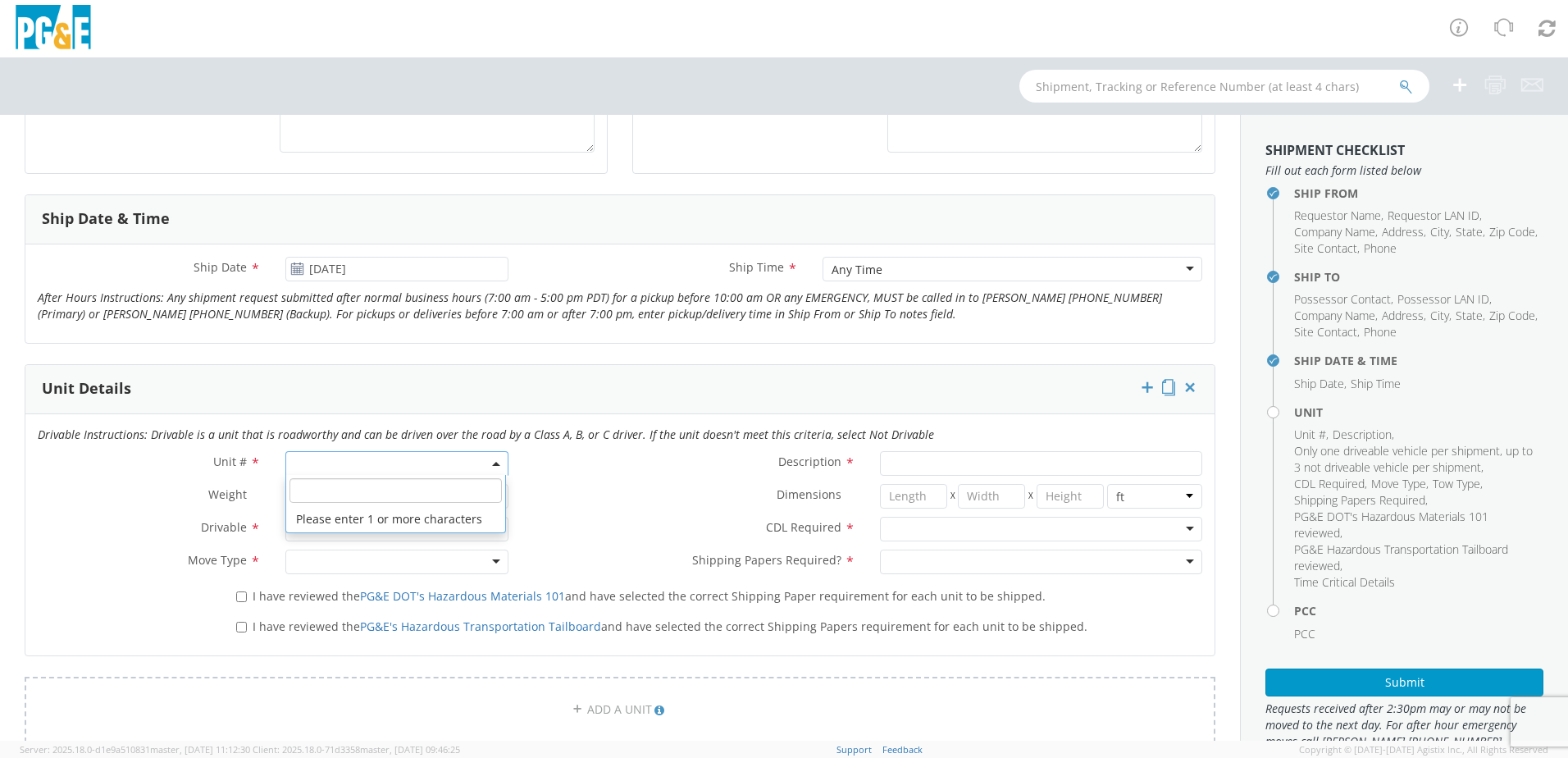
click at [302, 461] on span at bounding box center [396, 463] width 223 height 24
click at [324, 498] on input "search" at bounding box center [395, 490] width 212 height 24
type input "B30780"
select select "B30780"
type input "PICKUP; 1/2T 4x4"
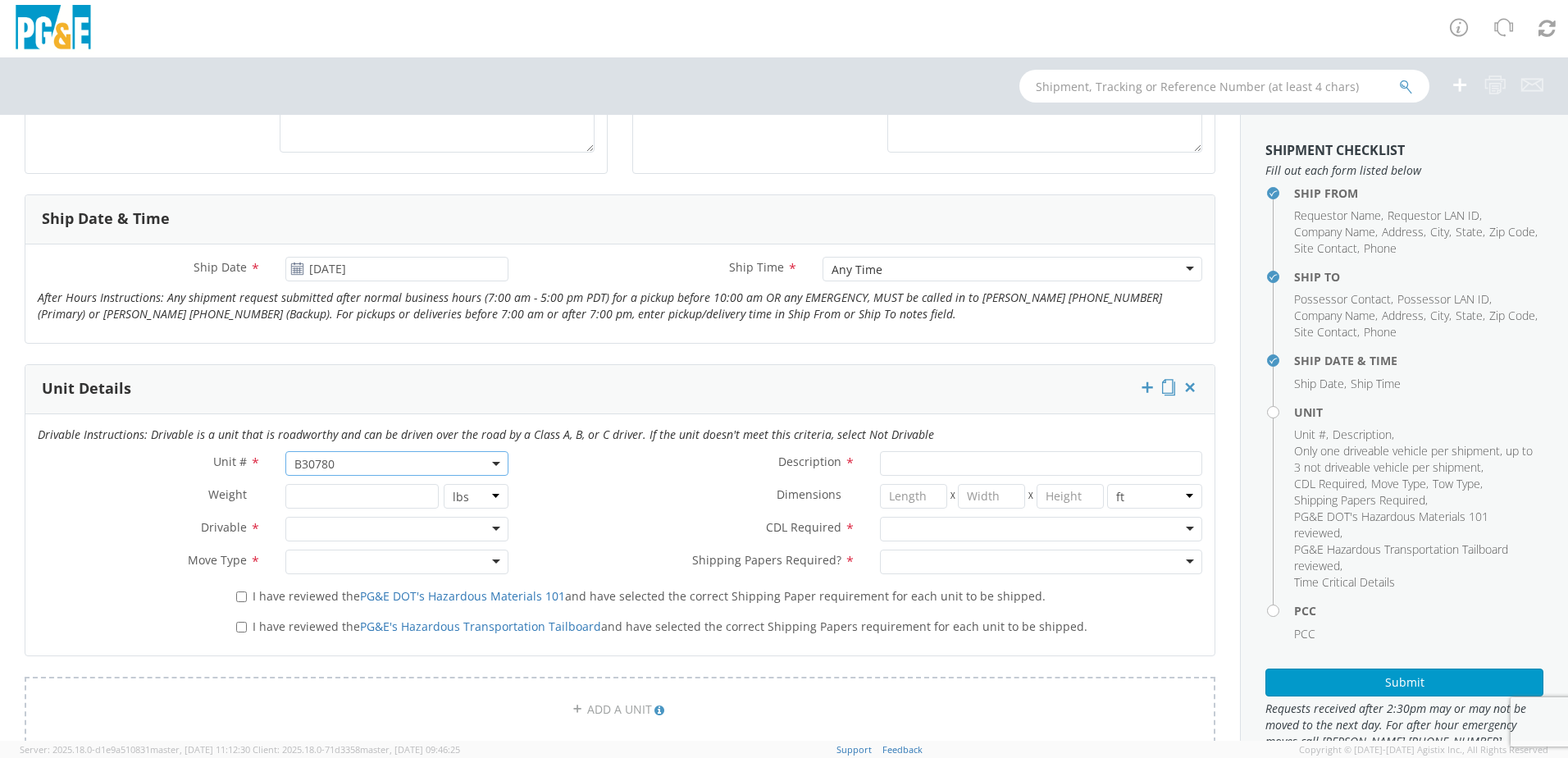
type input "7200"
click at [493, 528] on div at bounding box center [396, 529] width 223 height 24
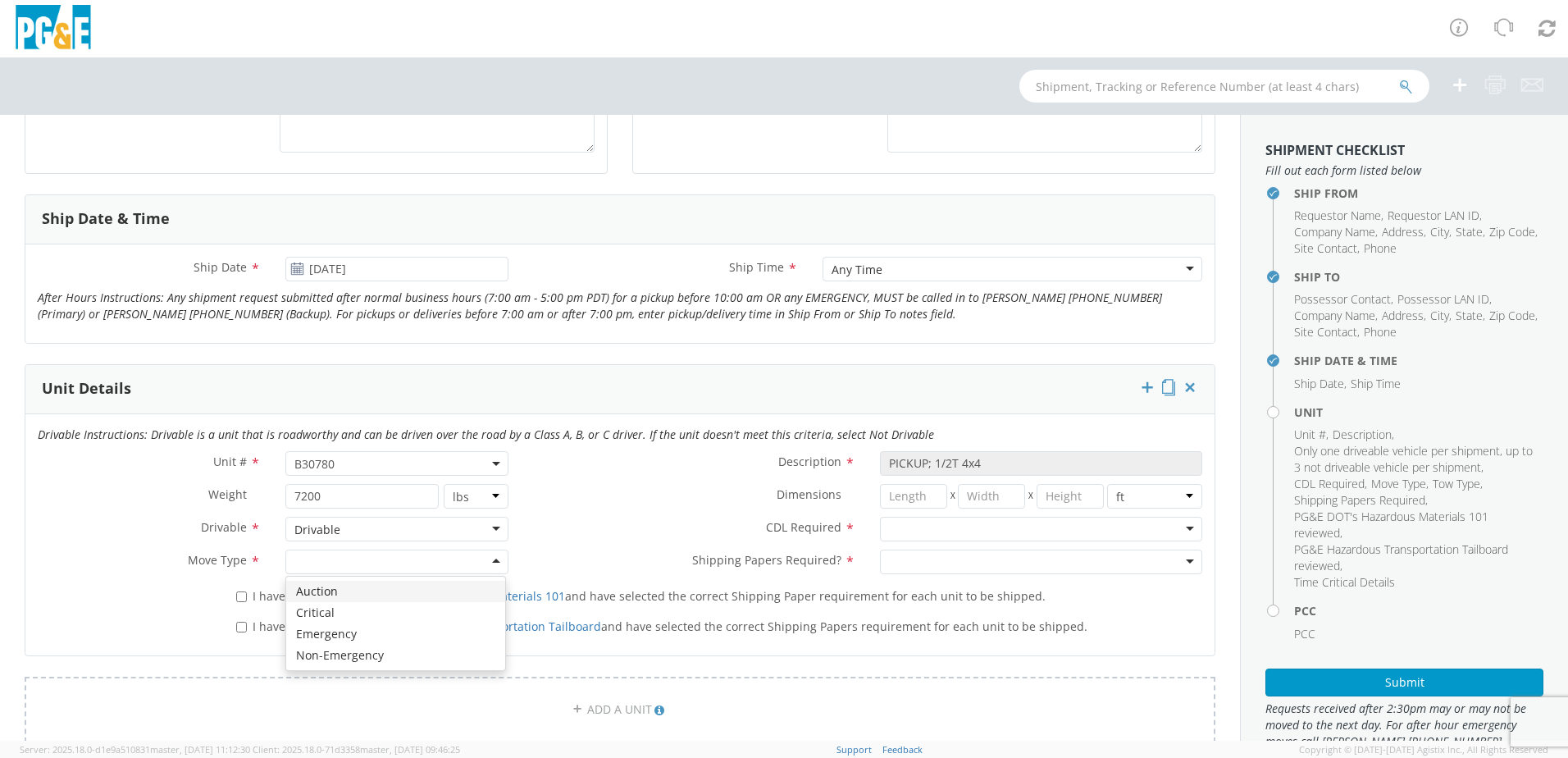
click at [487, 564] on div at bounding box center [396, 562] width 223 height 24
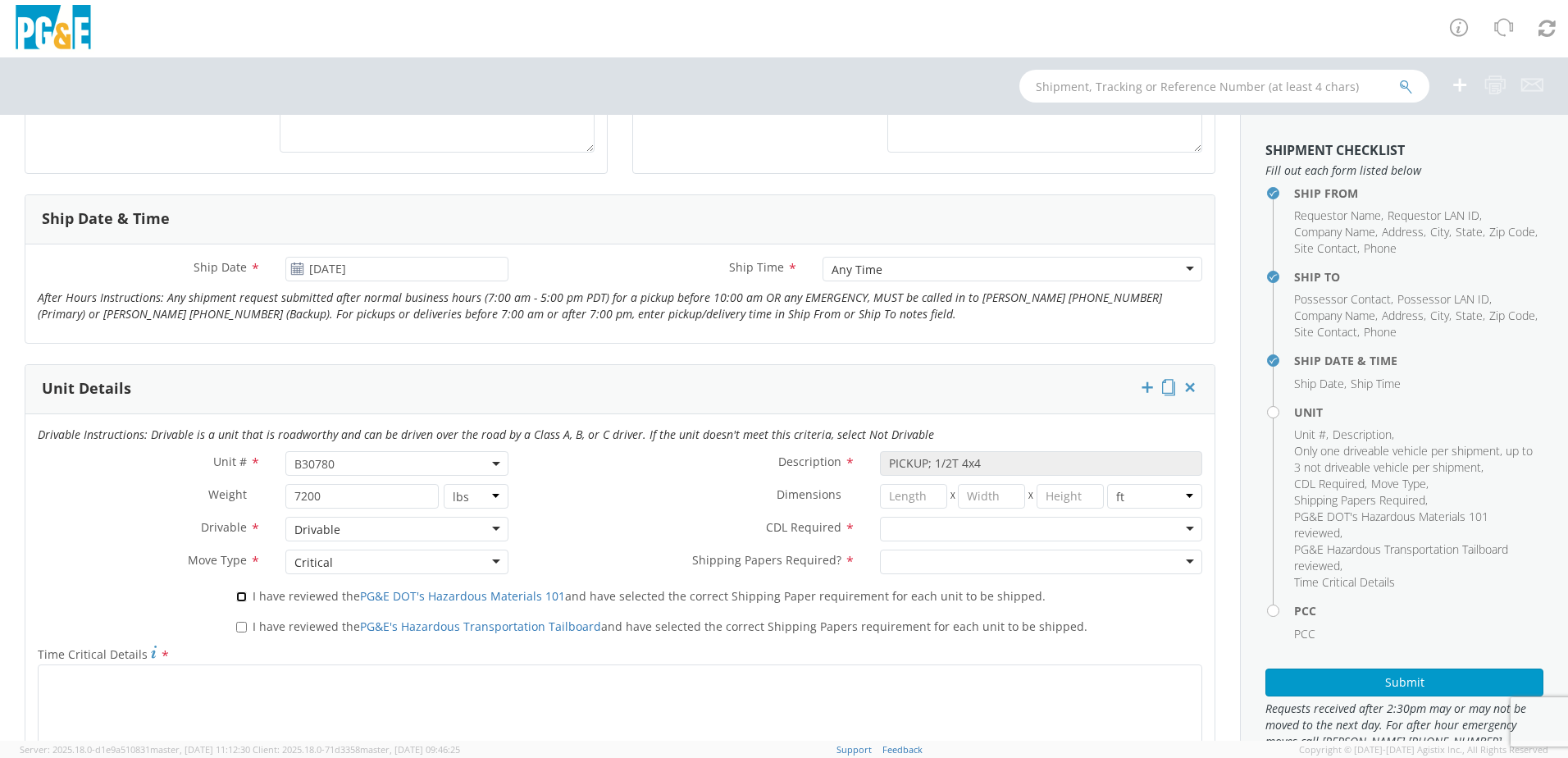
click at [237, 592] on input "I have reviewed the PG&E DOT's Hazardous Materials 101 and have selected the co…" at bounding box center [242, 596] width 10 height 10
checkbox input "true"
click at [243, 627] on input "I have reviewed the PG&E's Hazardous Transportation Tailboard and have selected…" at bounding box center [242, 627] width 10 height 10
checkbox input "true"
click at [1176, 528] on div at bounding box center [1040, 529] width 322 height 24
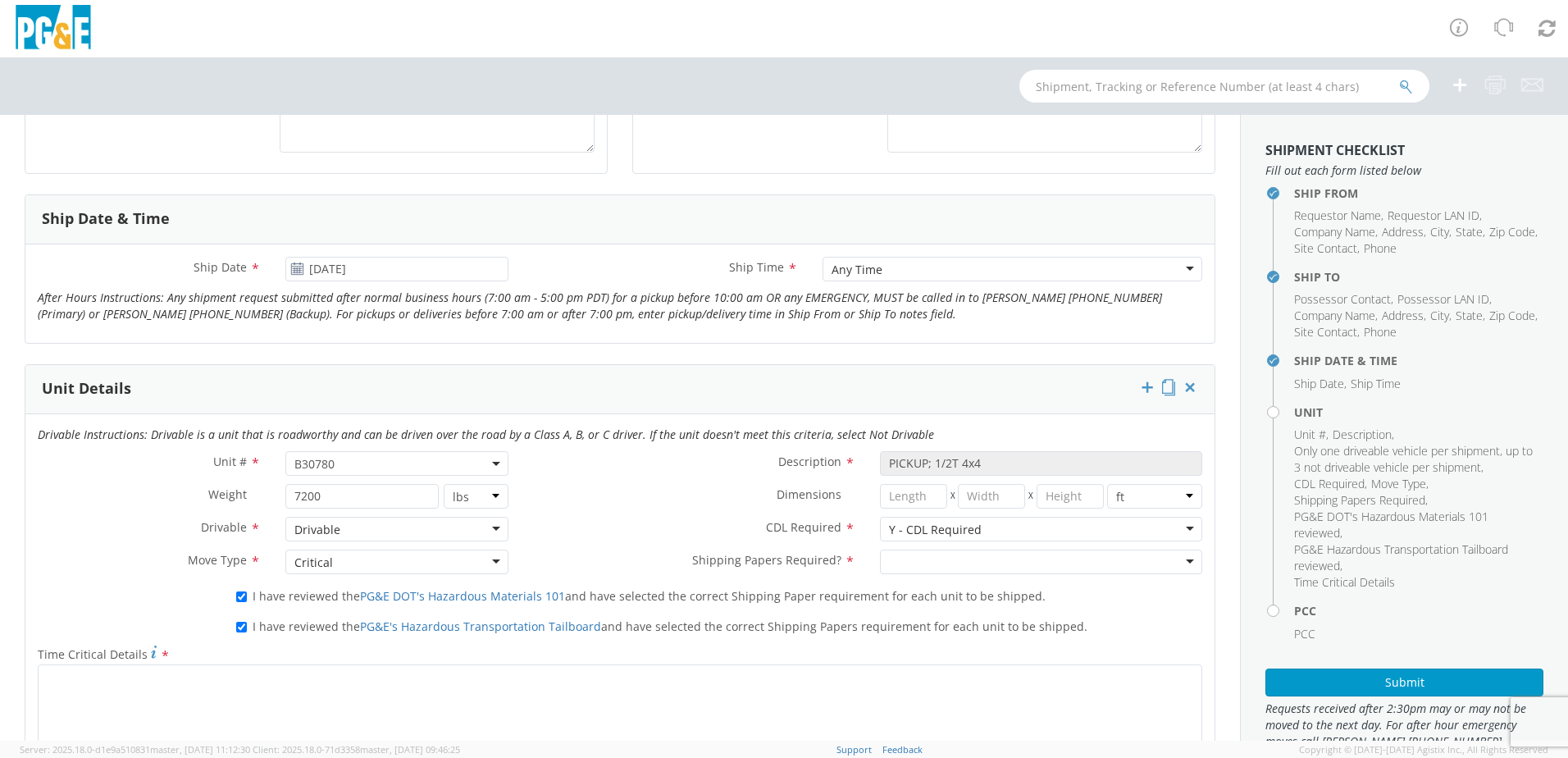
click at [1176, 561] on div at bounding box center [1040, 562] width 322 height 24
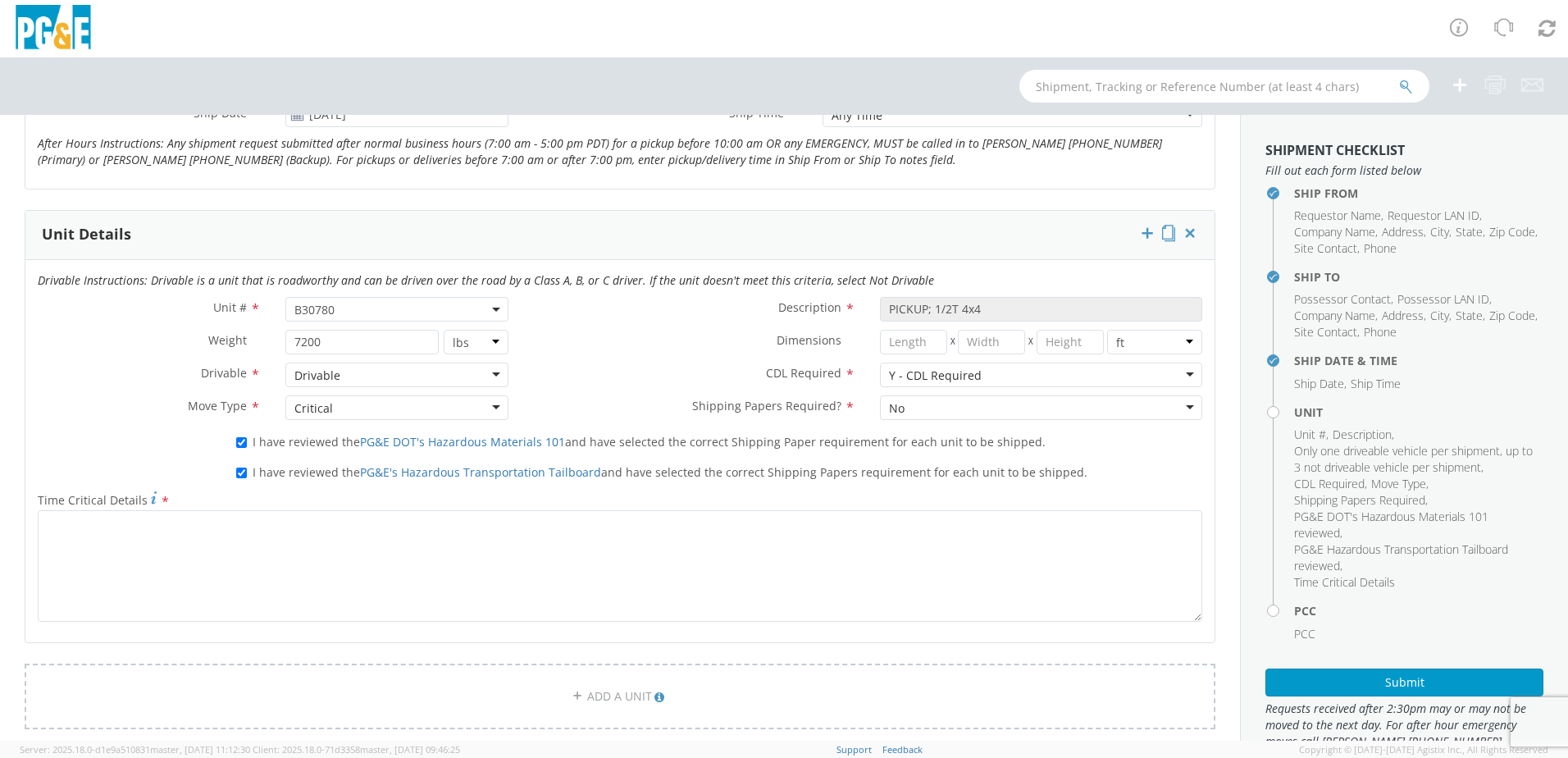
scroll to position [738, 0]
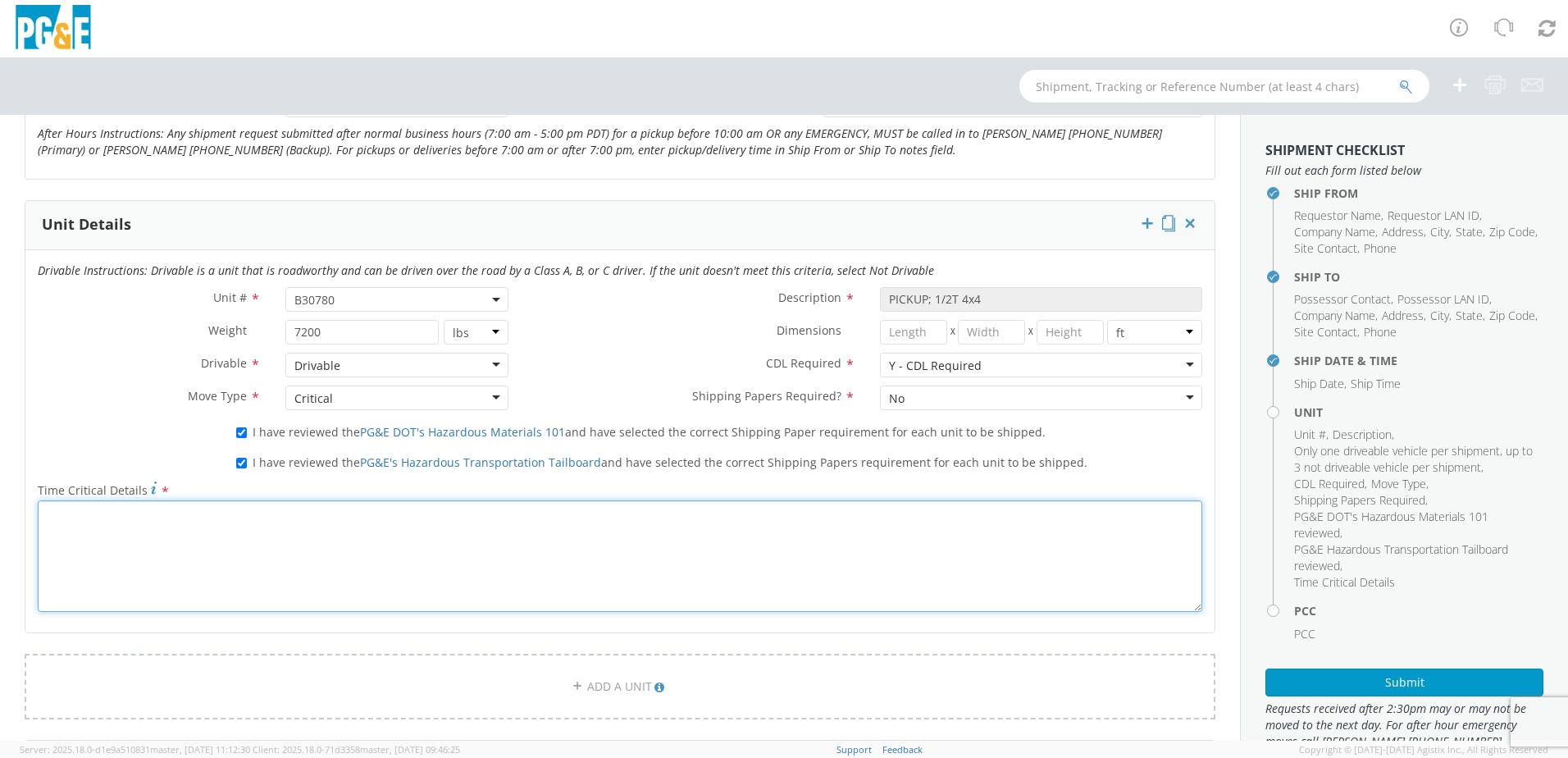
click at [56, 508] on textarea "Time Critical Details *" at bounding box center [620, 555] width 1165 height 111
paste textarea "Notes: The truck has a clicker in it for getting into the gate at W [GEOGRAPHIC…"
click at [895, 568] on textarea "Notes: The truck has a clicker in it for getting into the gate at W [GEOGRAPHIC…" at bounding box center [620, 555] width 1165 height 111
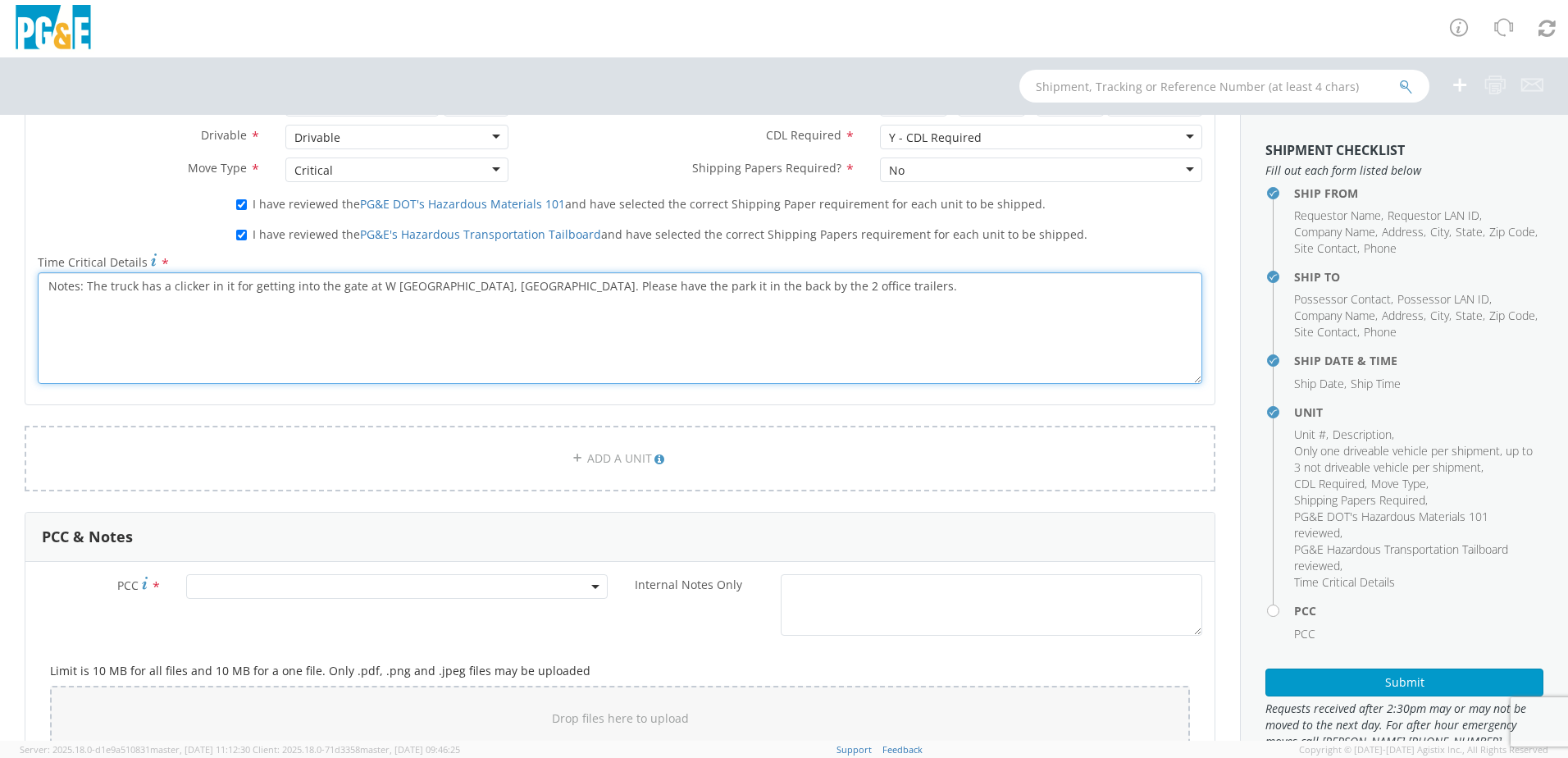
scroll to position [984, 0]
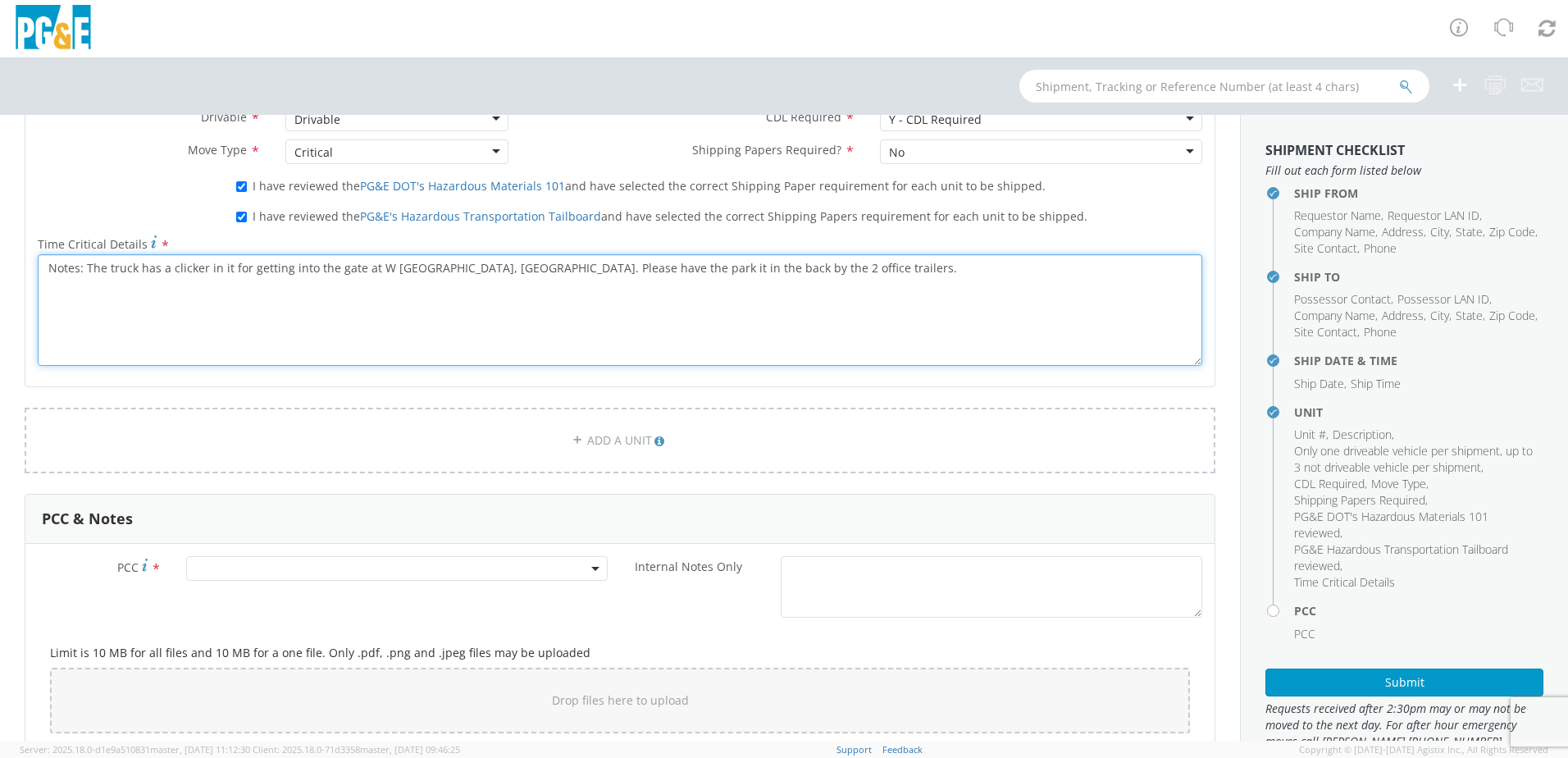
type textarea "Notes: The truck has a clicker in it for getting into the gate at W [GEOGRAPHIC…"
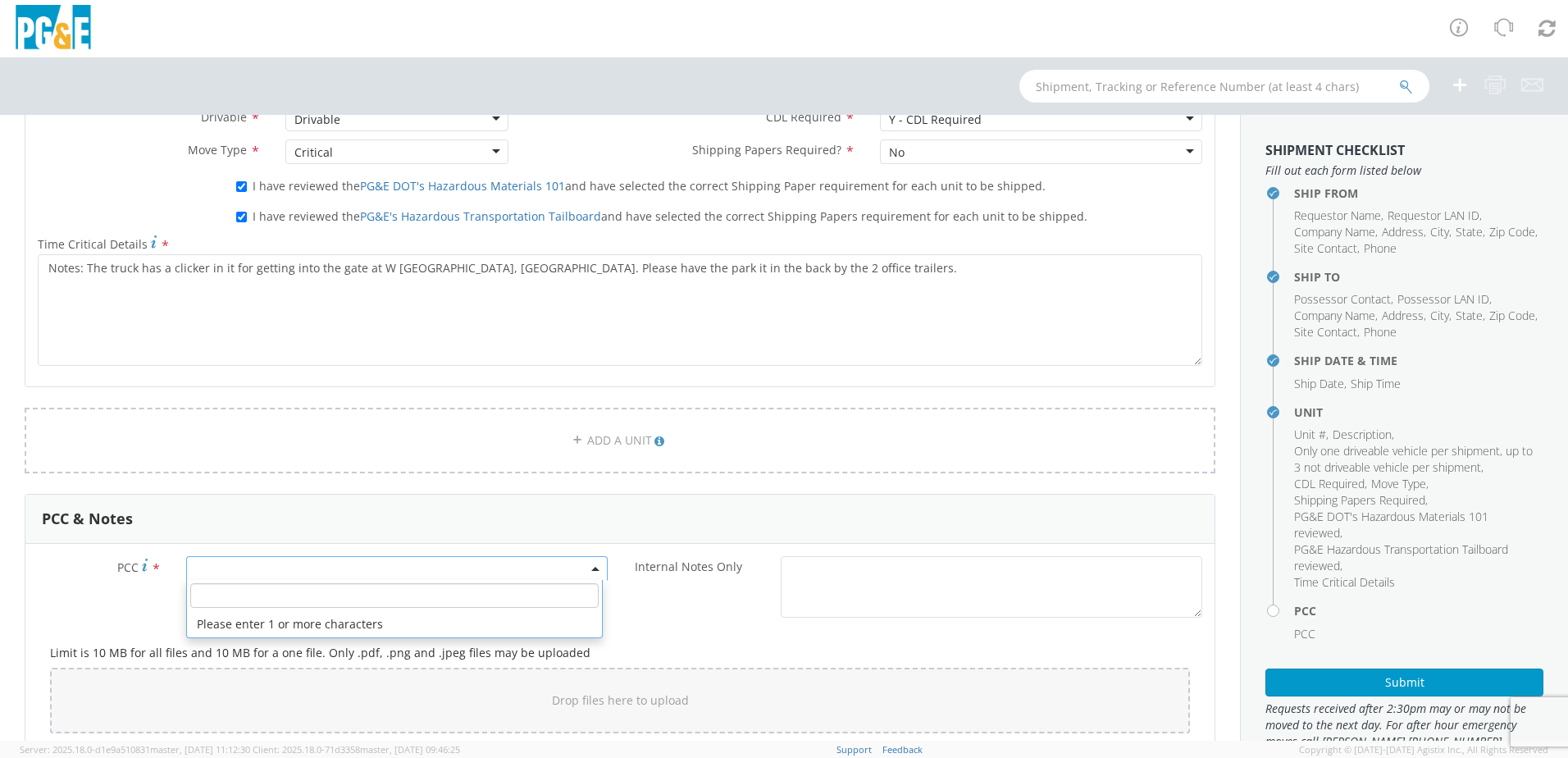
click at [277, 559] on span at bounding box center [396, 568] width 422 height 24
click at [262, 595] on input "number" at bounding box center [395, 595] width 409 height 24
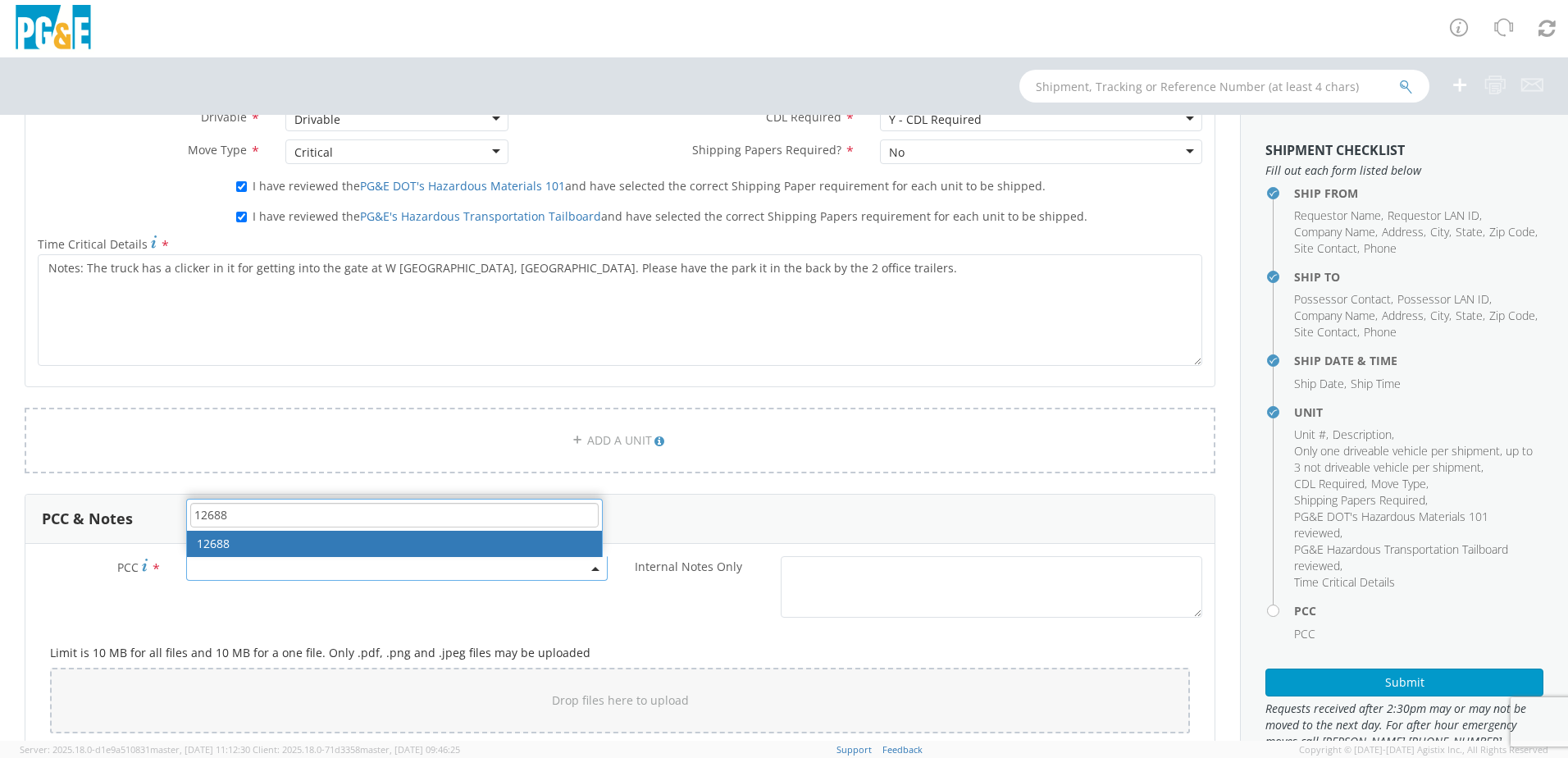
type input "12688"
drag, startPoint x: 248, startPoint y: 541, endPoint x: 308, endPoint y: 563, distance: 63.9
select select "12688"
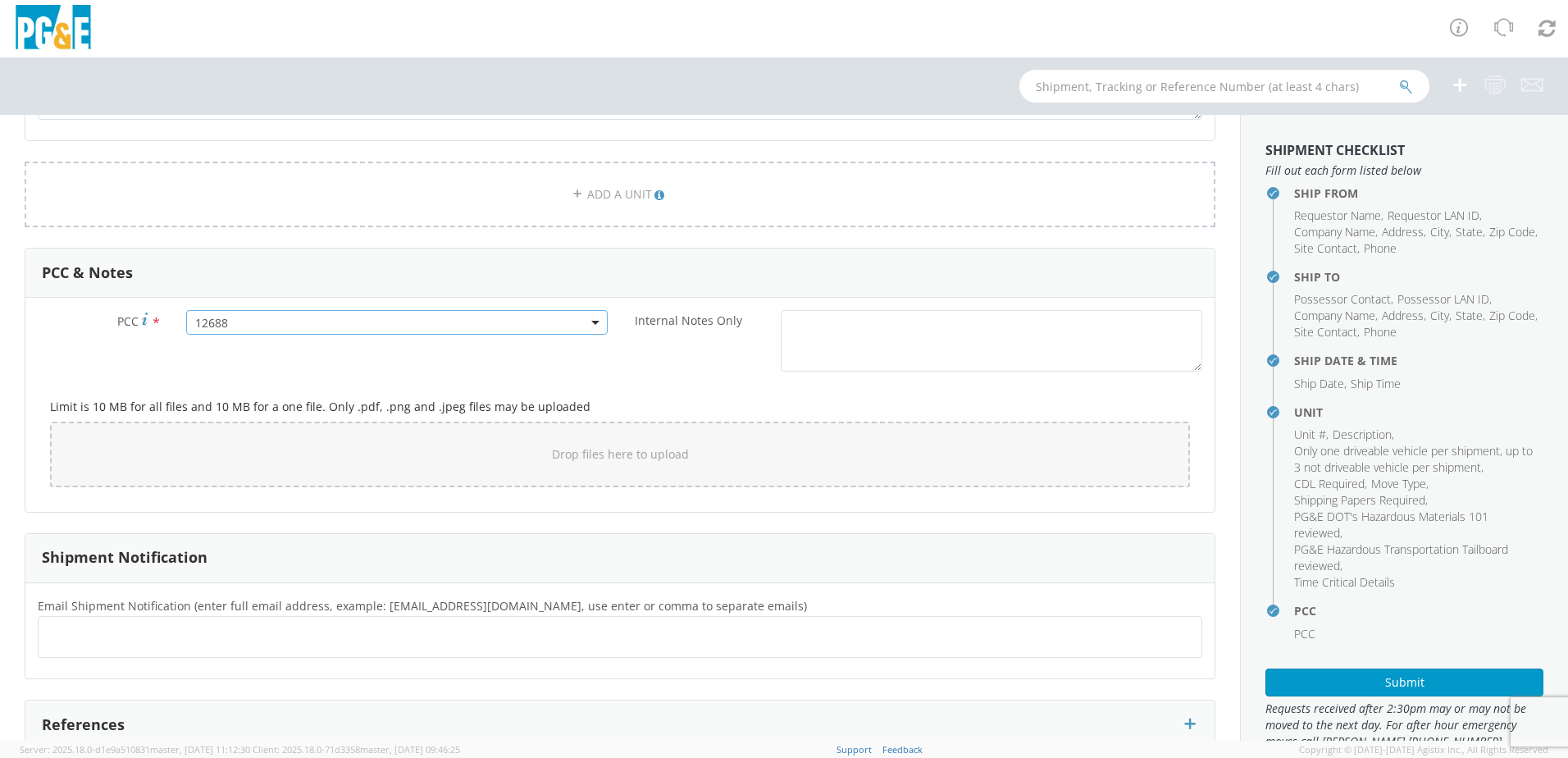
scroll to position [1312, 0]
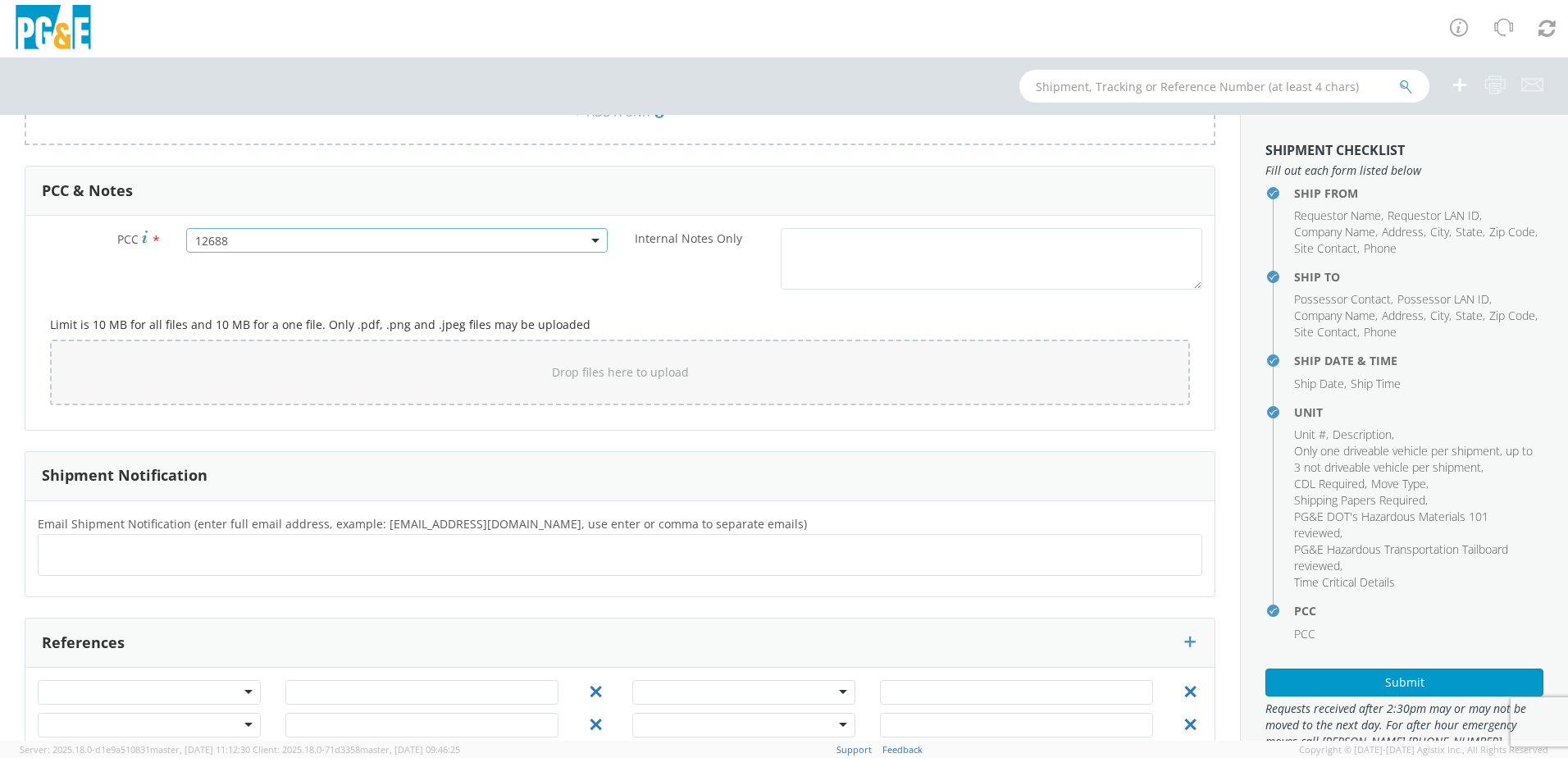
click at [50, 554] on input "text" at bounding box center [108, 554] width 125 height 23
type input "[EMAIL_ADDRESS][DOMAIN_NAME]"
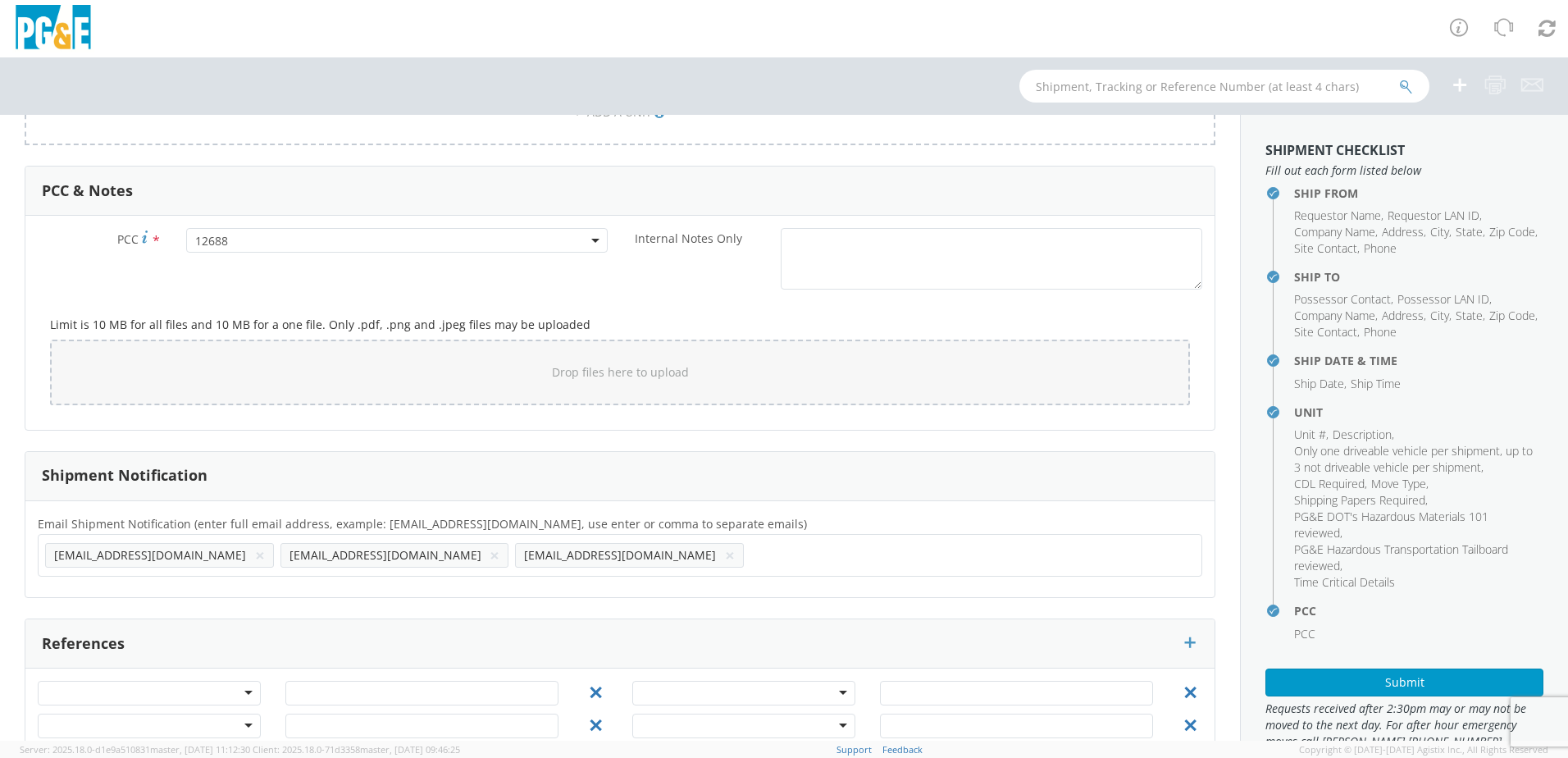
click at [750, 555] on input "text" at bounding box center [759, 554] width 17 height 23
type input "[EMAIL_ADDRESS][DOMAIN_NAME]"
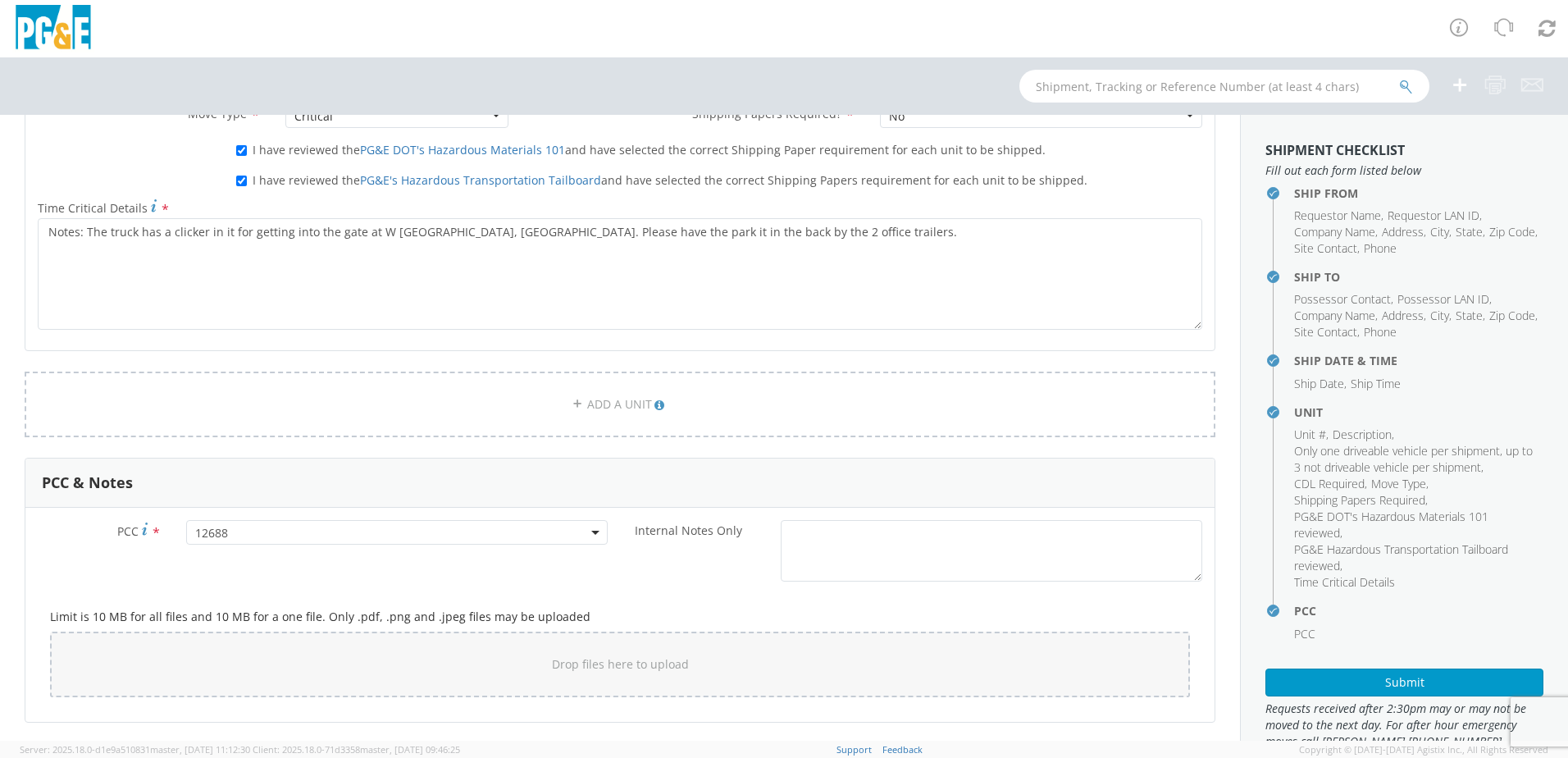
scroll to position [1066, 0]
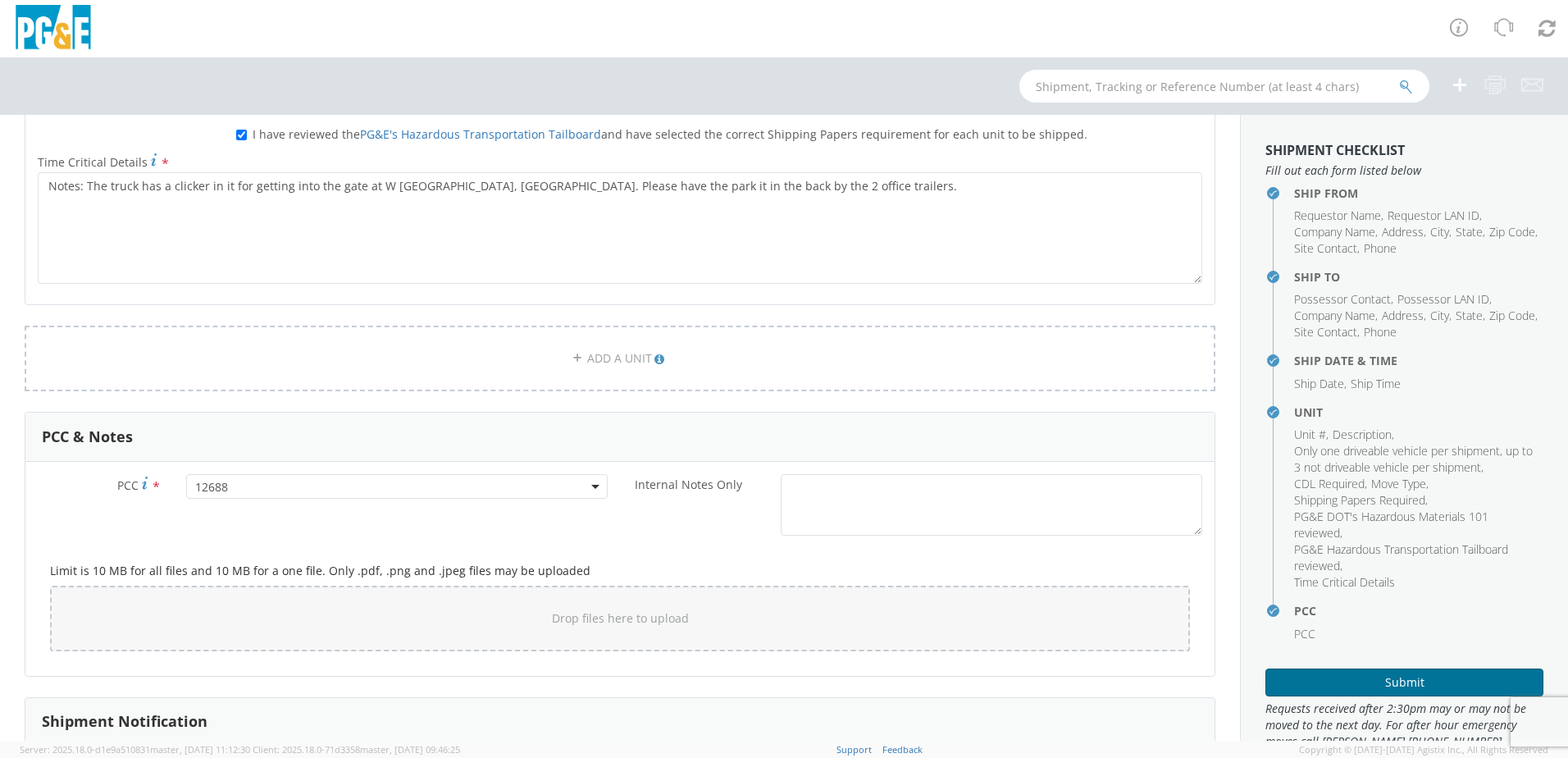
click at [1396, 670] on button "Submit" at bounding box center [1405, 682] width 278 height 28
